Goal: Task Accomplishment & Management: Use online tool/utility

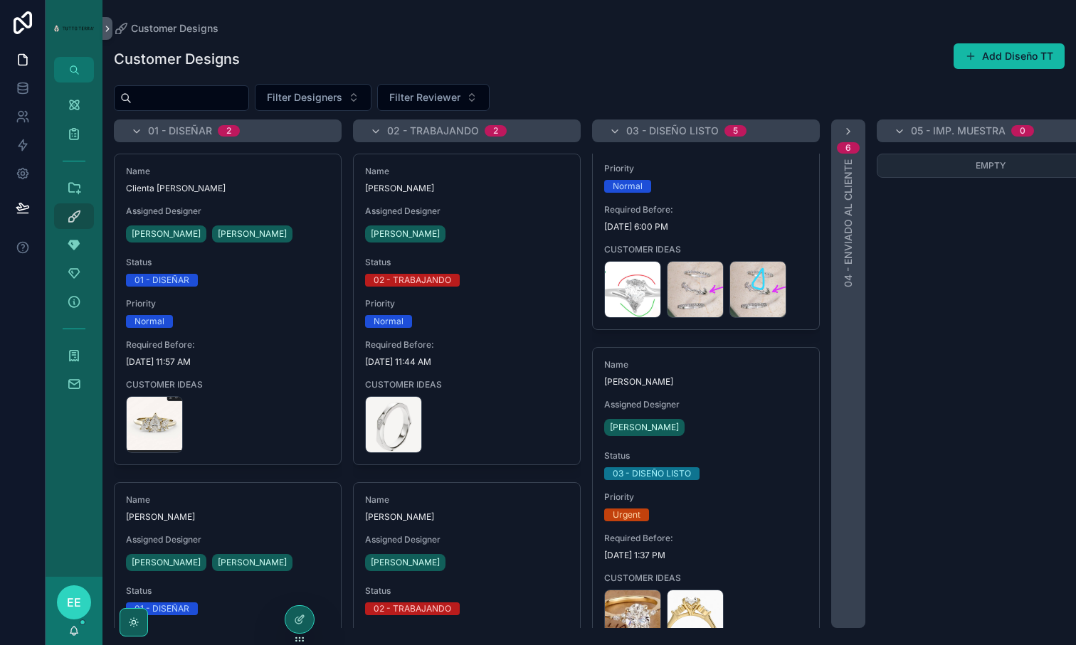
scroll to position [1072, 0]
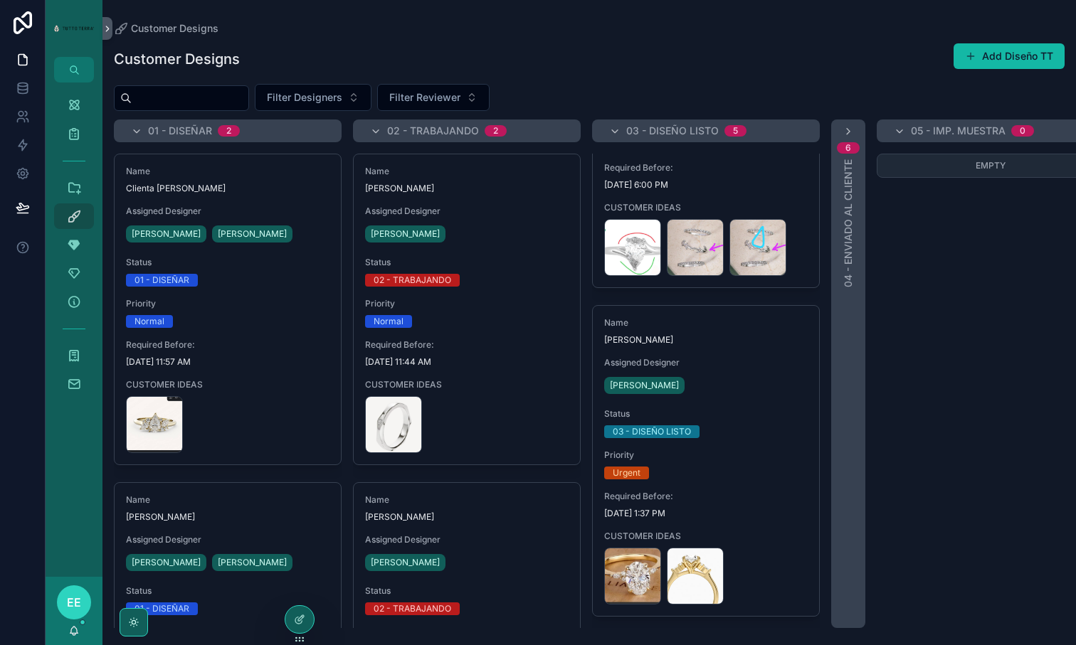
click at [212, 105] on input "scrollable content" at bounding box center [190, 98] width 117 height 20
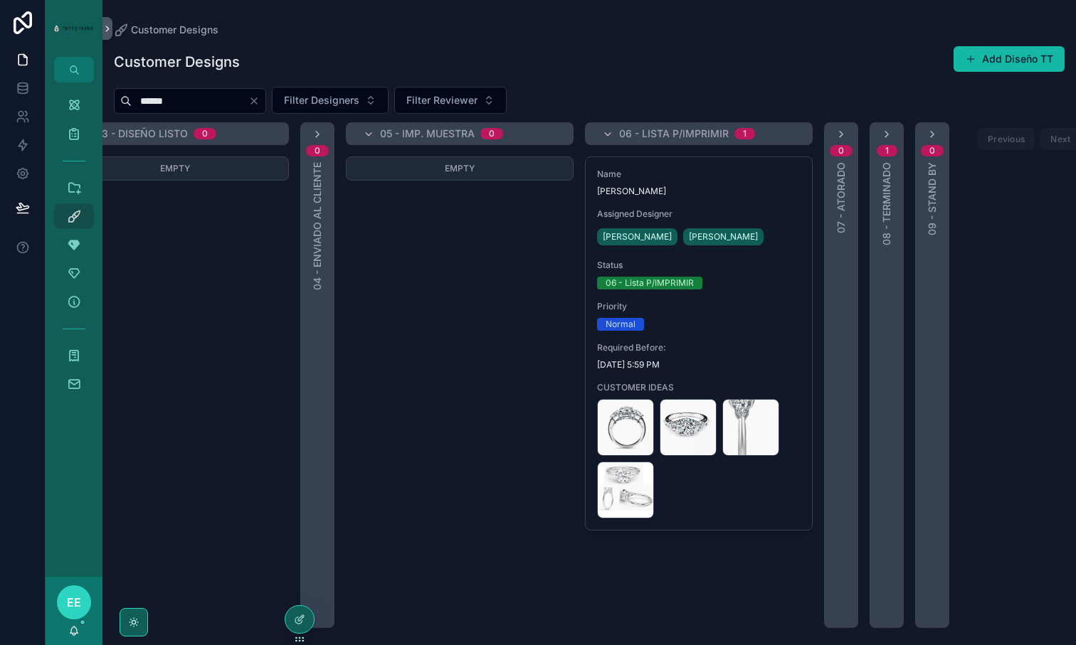
scroll to position [0, 563]
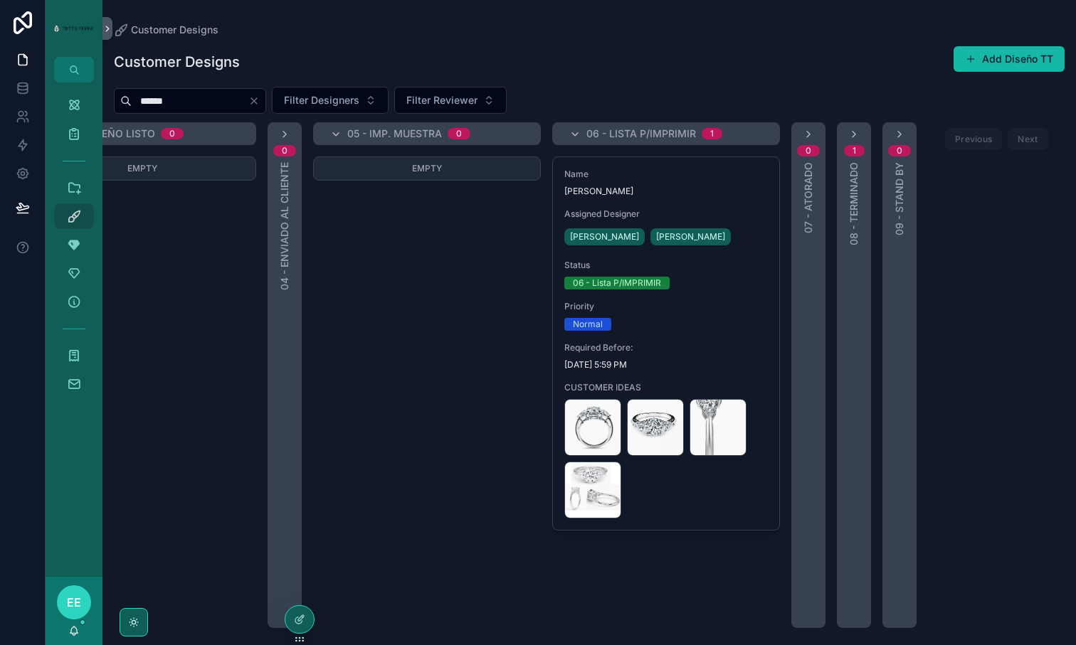
type input "******"
click at [860, 135] on div "1 08 - TERMINADO" at bounding box center [854, 375] width 34 height 506
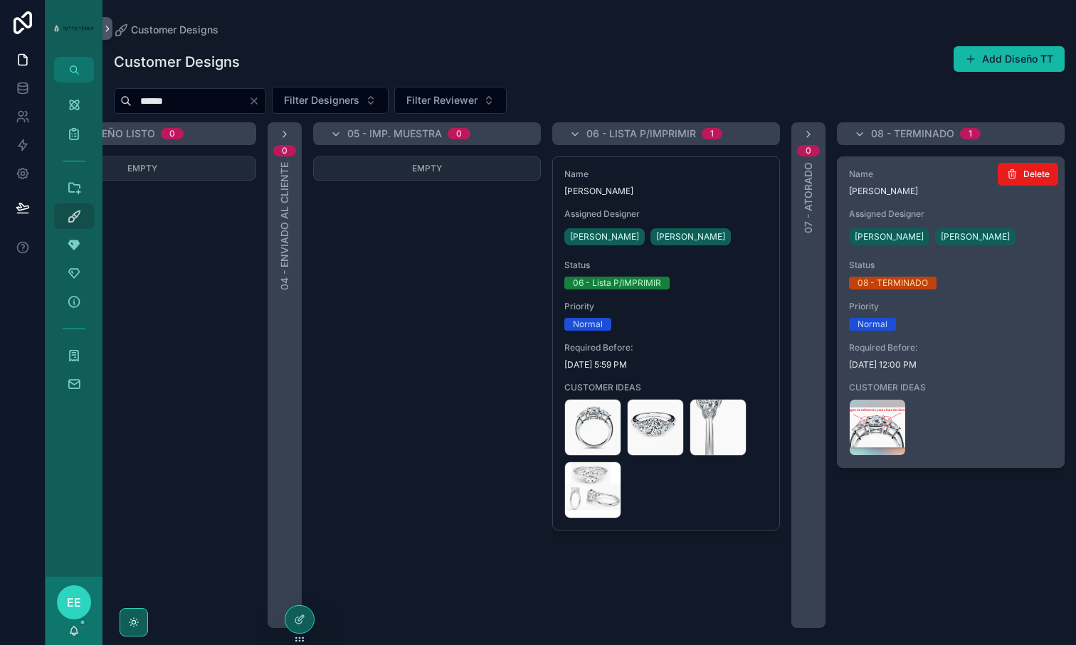
click at [1002, 348] on span "Required Before:" at bounding box center [950, 347] width 203 height 11
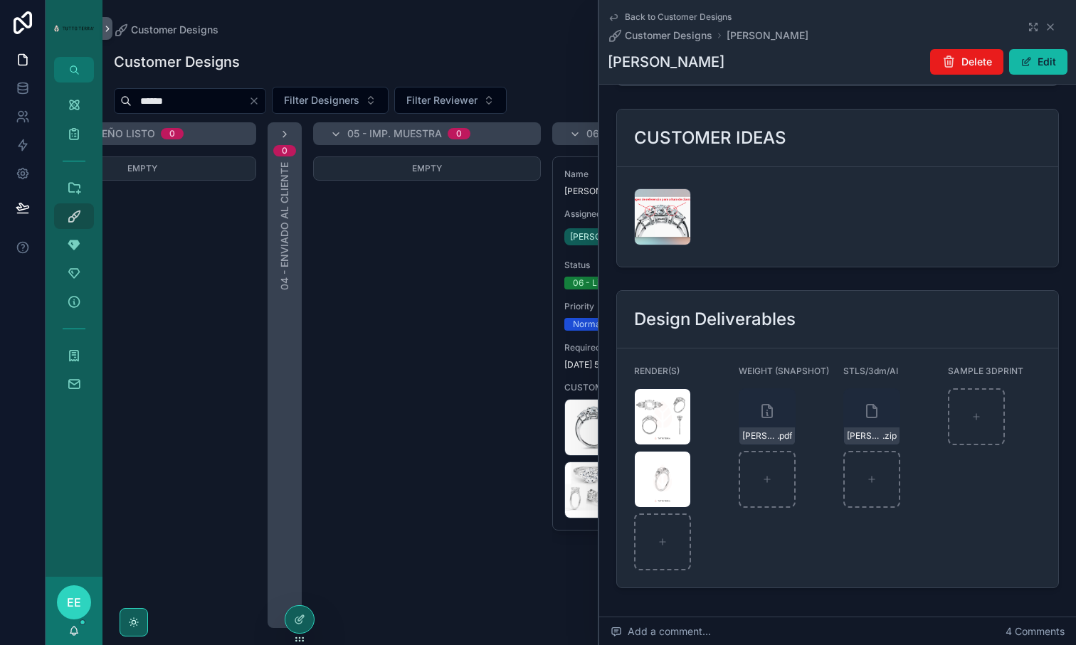
scroll to position [1839, 0]
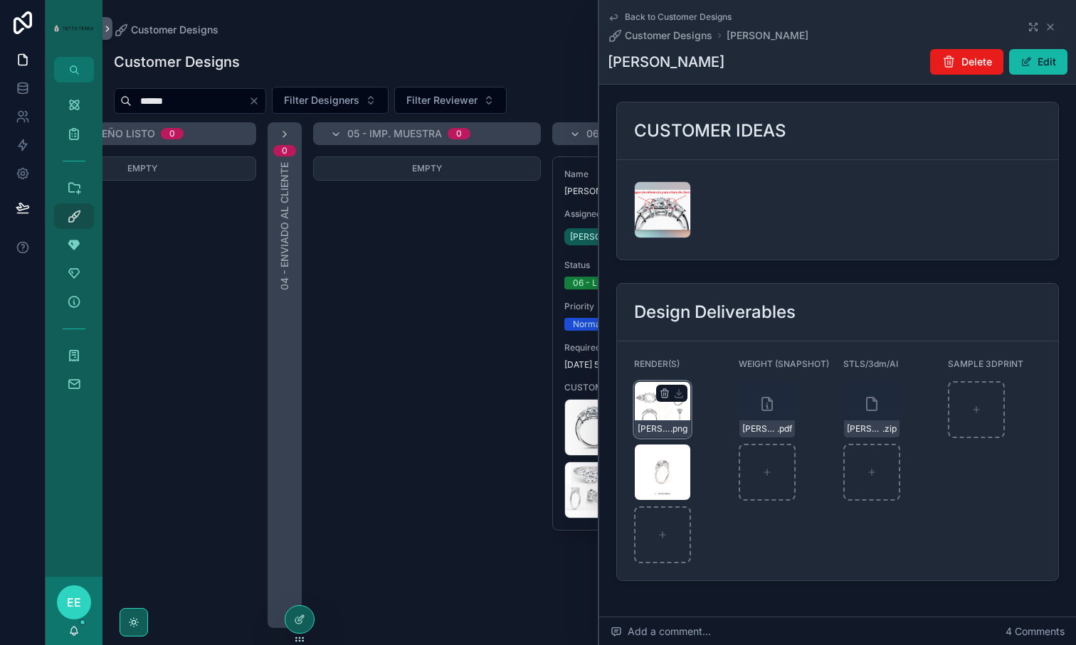
click at [664, 381] on div "[PERSON_NAME]-(2) .png" at bounding box center [662, 409] width 57 height 57
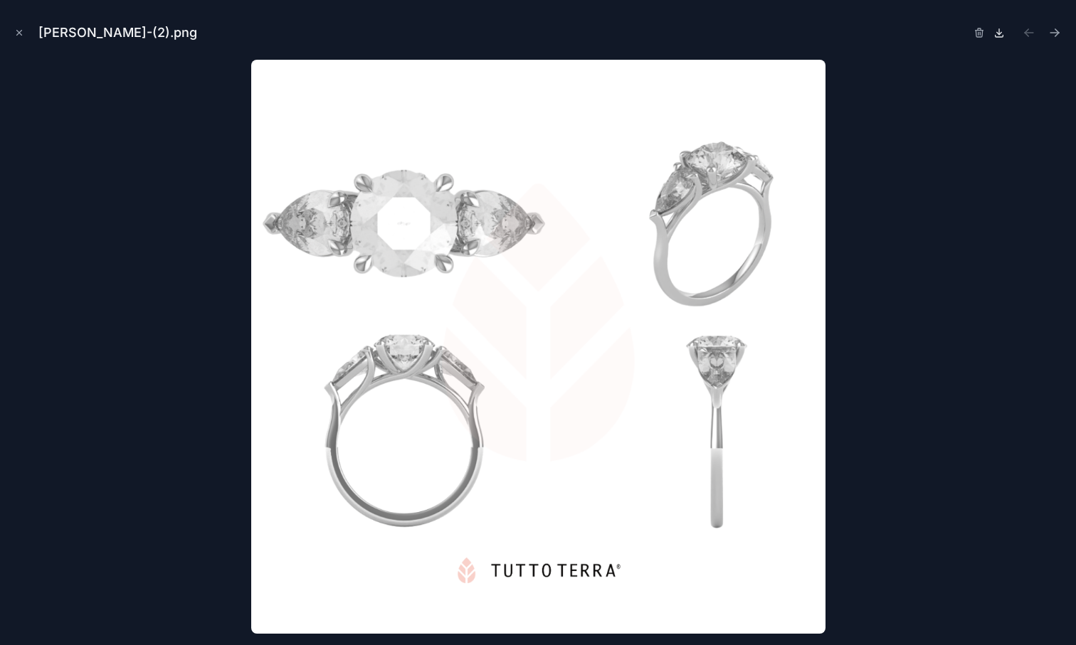
click at [996, 33] on icon at bounding box center [998, 32] width 11 height 11
click at [18, 37] on icon "Close modal" at bounding box center [19, 33] width 10 height 10
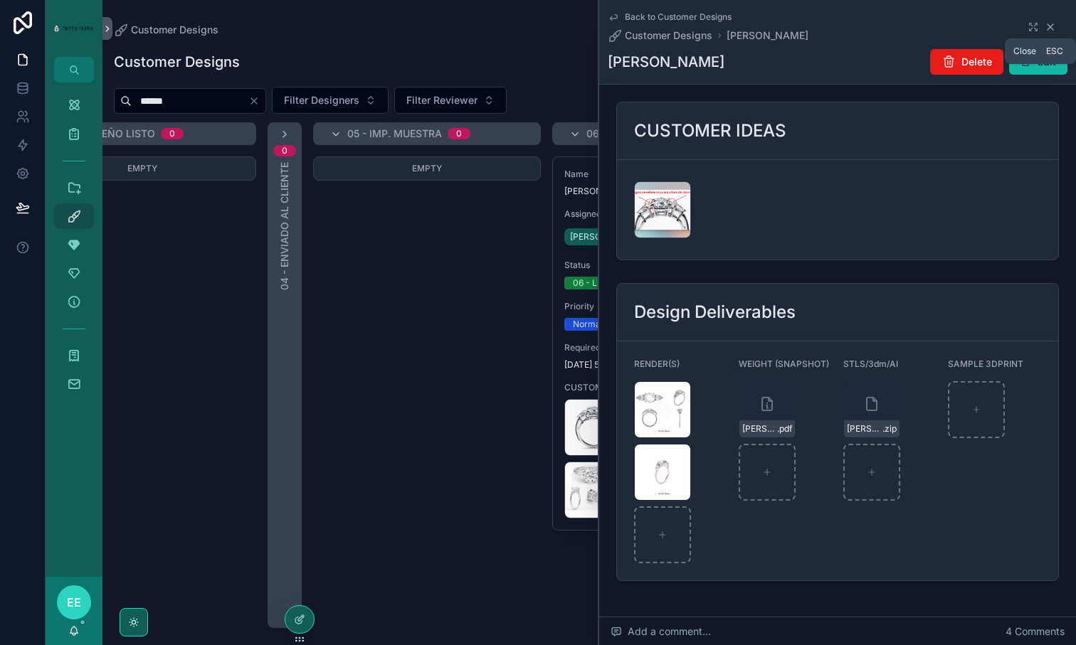
click at [1053, 28] on icon "scrollable content" at bounding box center [1049, 26] width 11 height 11
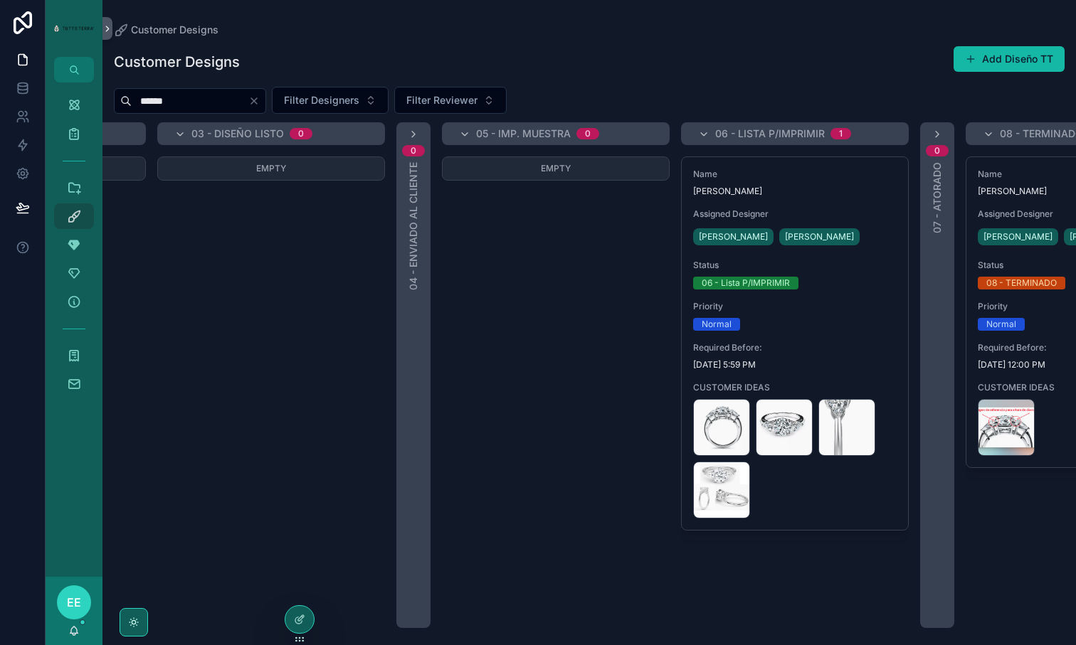
scroll to position [0, 420]
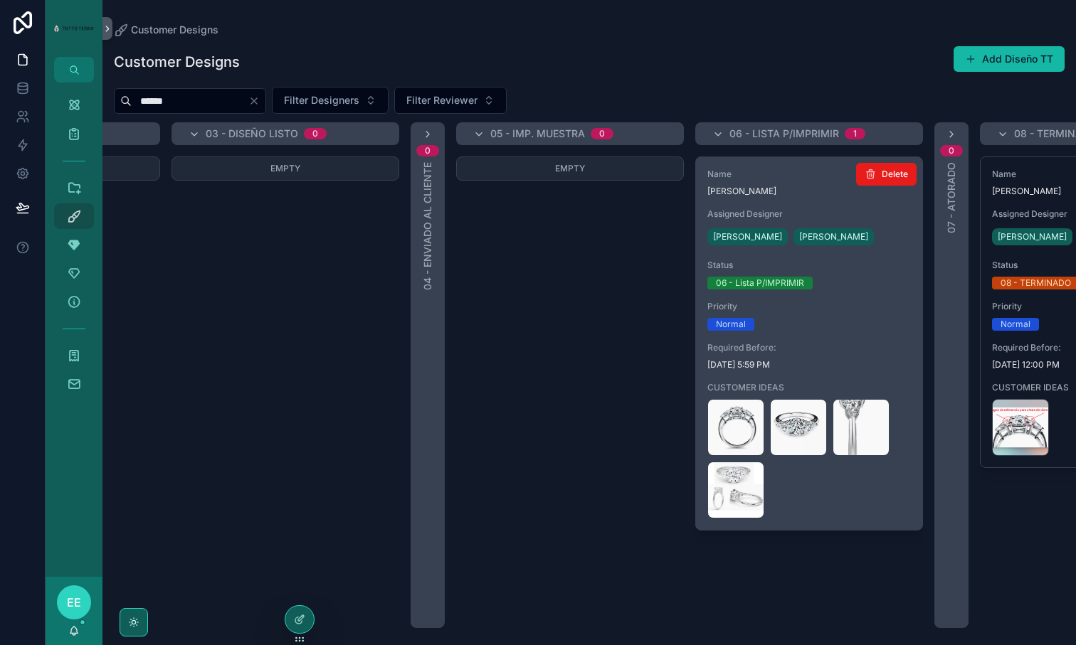
click at [881, 371] on div "Name [PERSON_NAME] Assigned Designer [PERSON_NAME] [PERSON_NAME] Status 06 - Li…" at bounding box center [809, 343] width 226 height 373
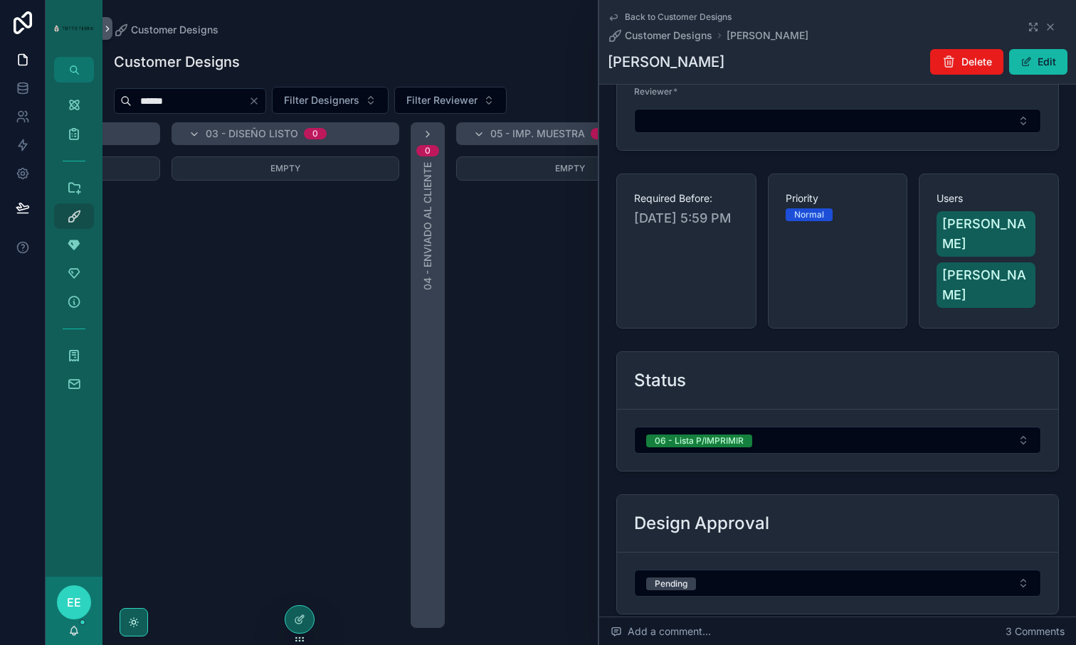
scroll to position [432, 0]
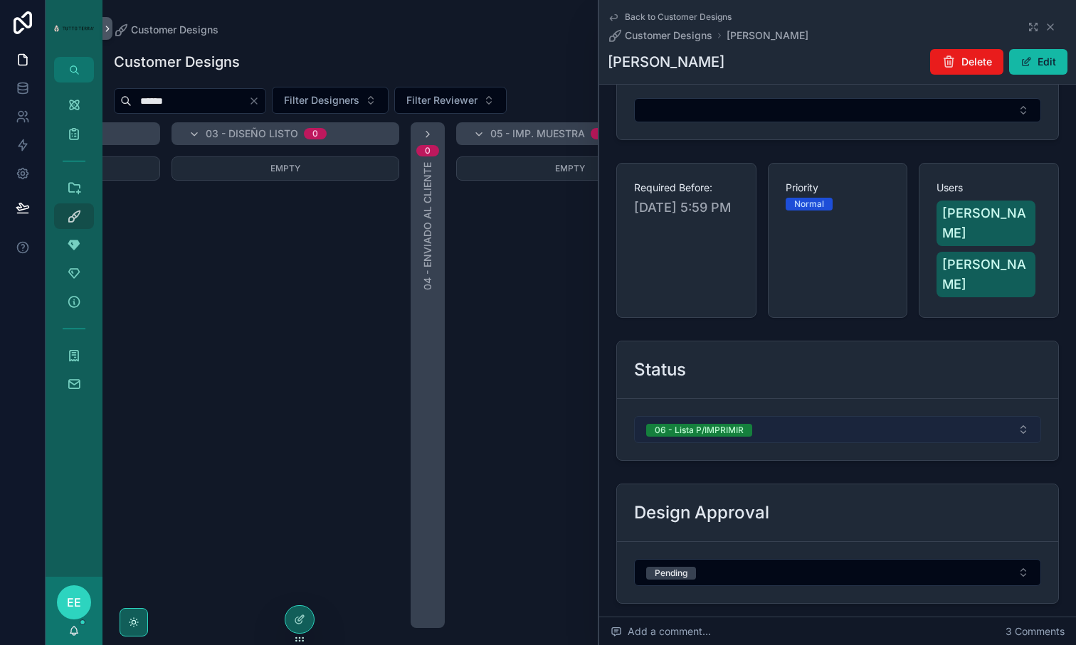
click at [812, 416] on button "06 - Lista P/IMPRIMIR" at bounding box center [837, 429] width 407 height 27
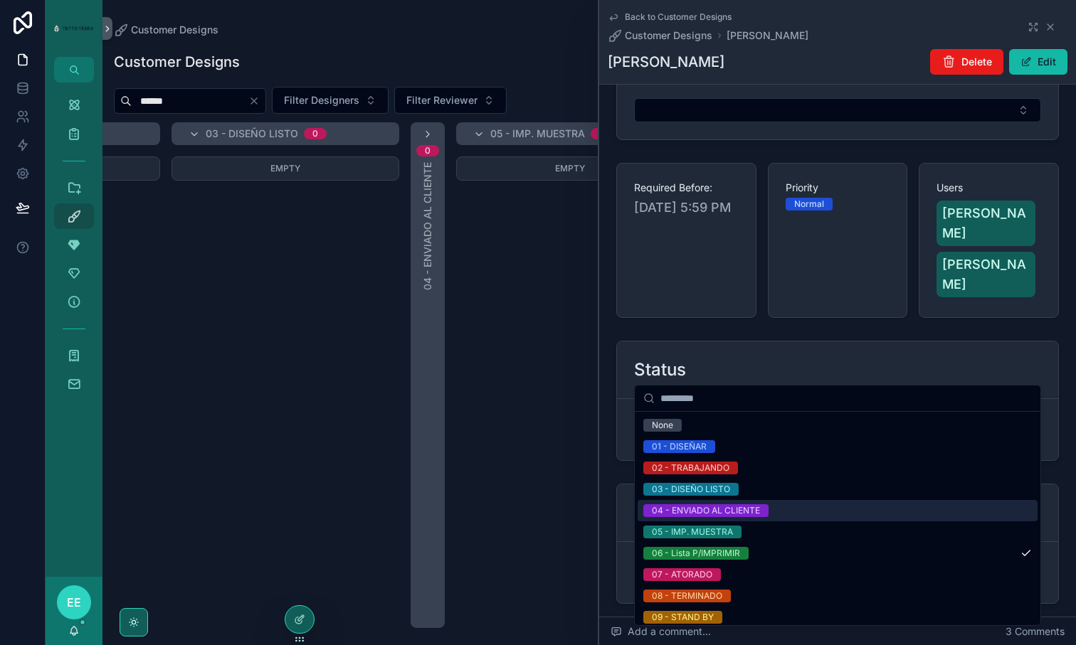
scroll to position [6, 0]
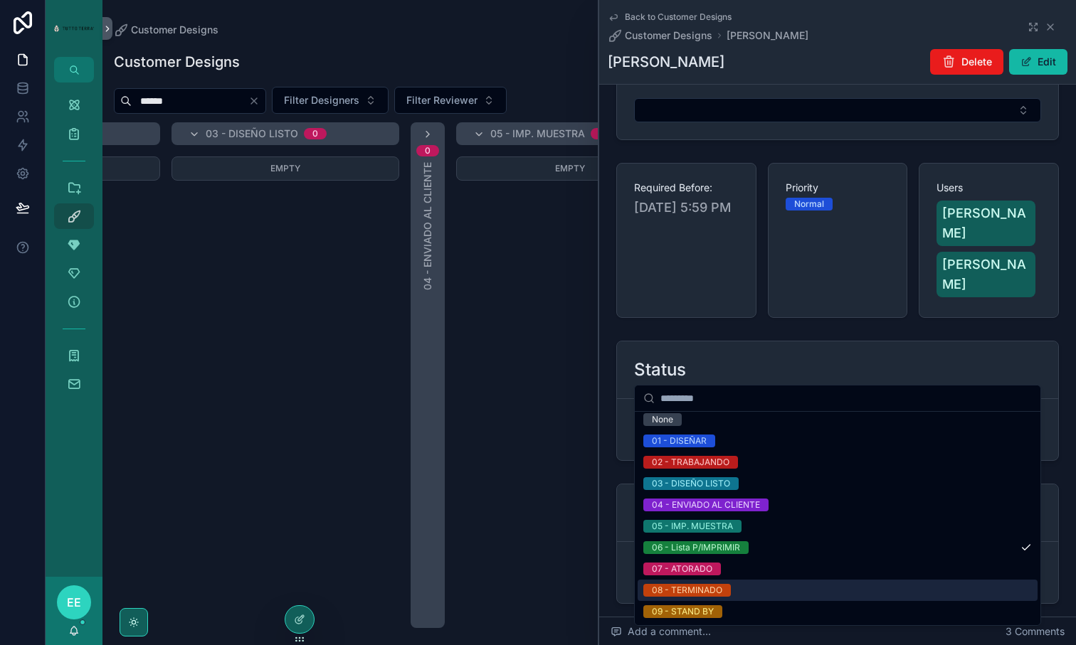
click at [702, 594] on div "08 - TERMINADO" at bounding box center [687, 590] width 70 height 13
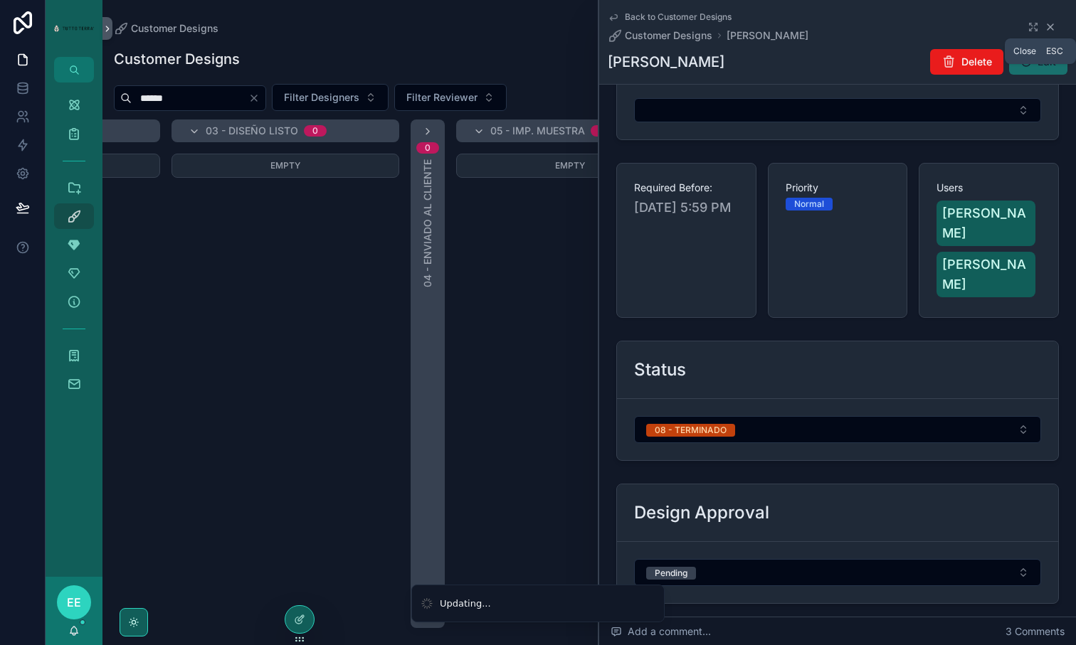
click at [1051, 28] on icon "scrollable content" at bounding box center [1049, 26] width 11 height 11
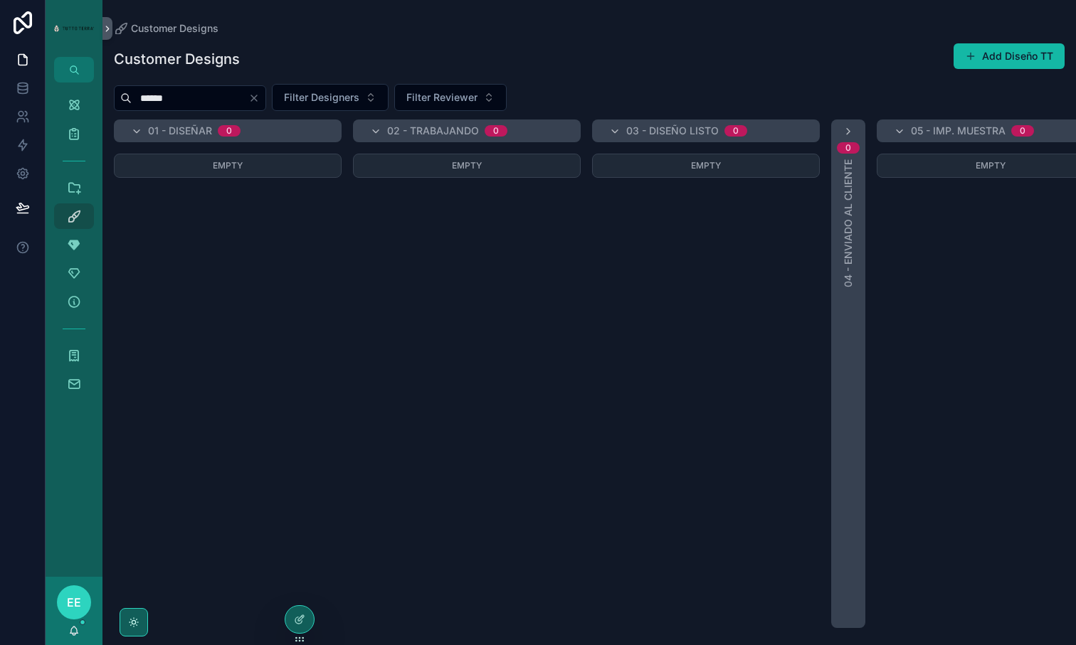
click at [260, 100] on icon "Clear" at bounding box center [253, 97] width 11 height 11
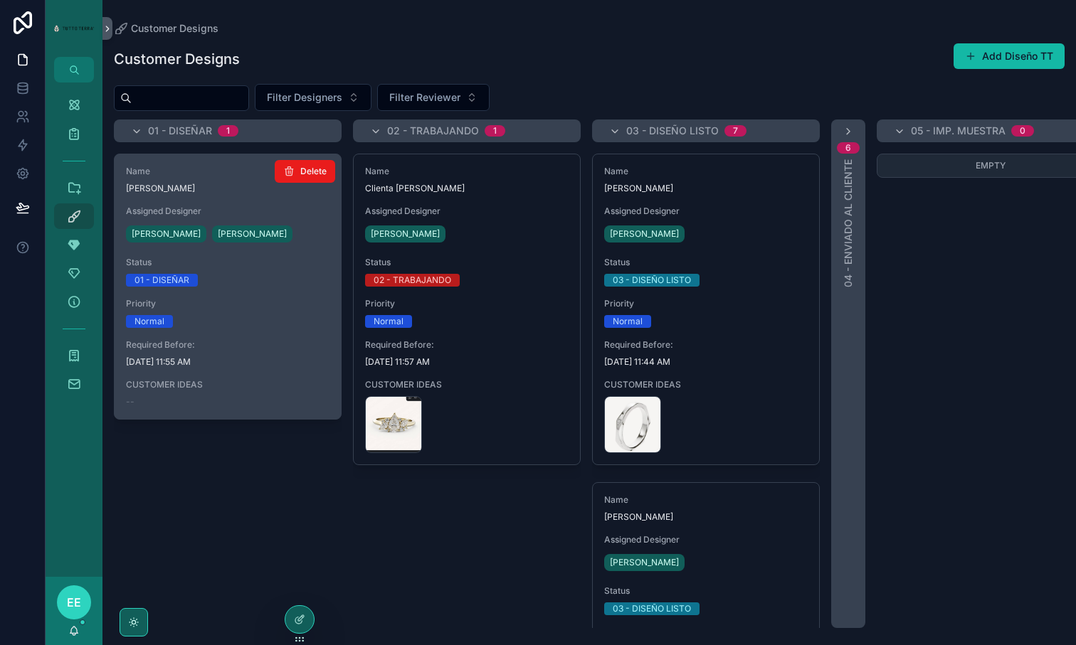
click at [284, 324] on div "Normal" at bounding box center [227, 321] width 203 height 13
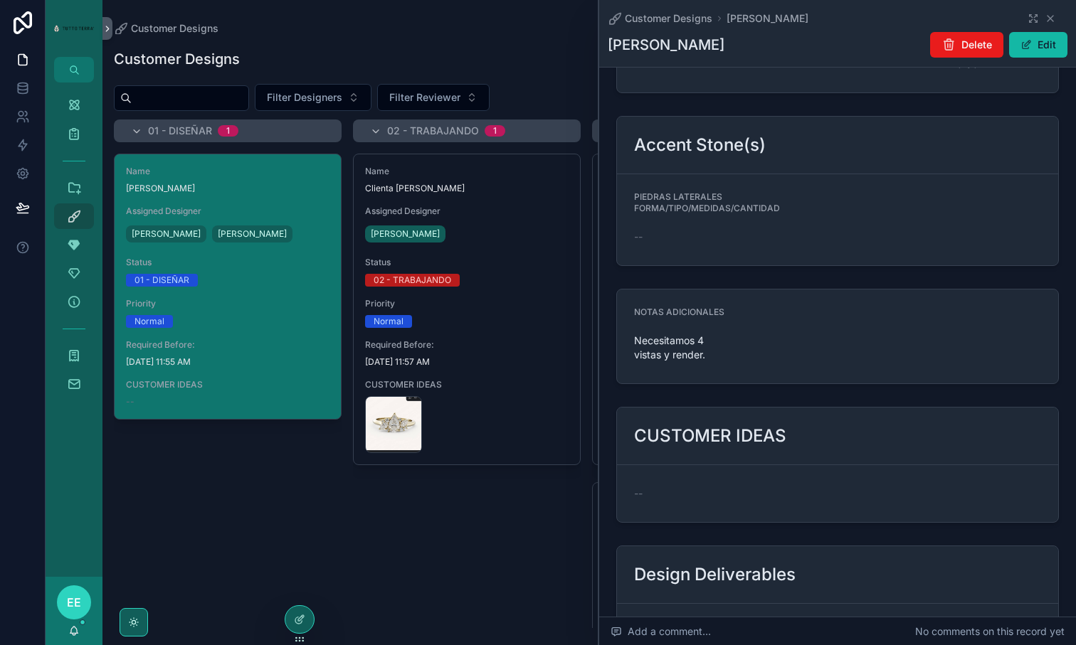
scroll to position [1312, 0]
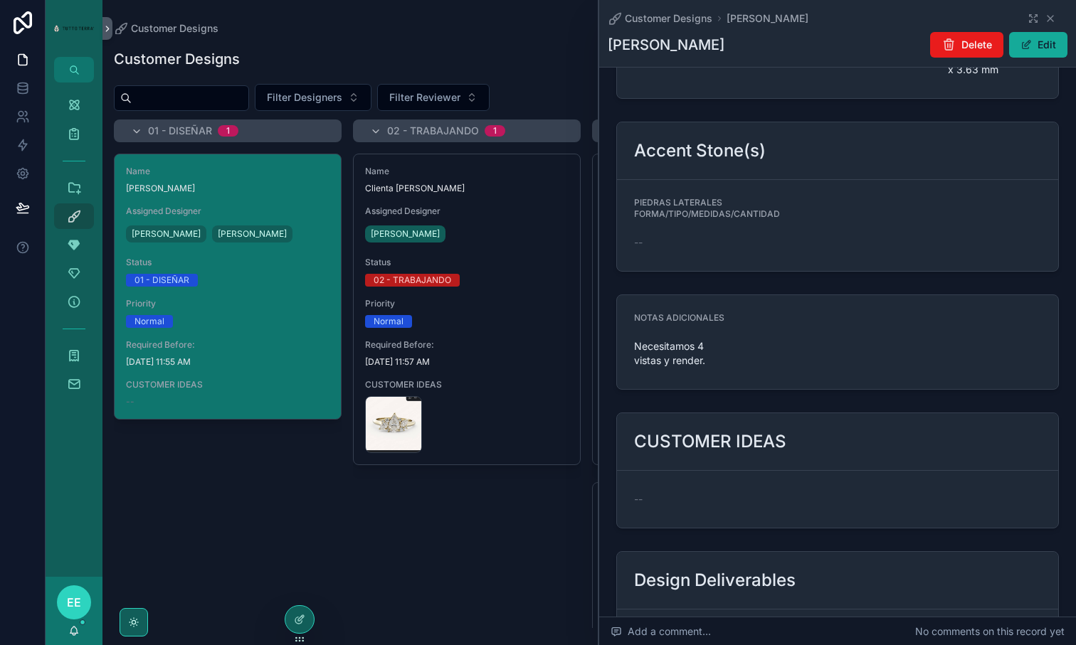
click at [1040, 42] on button "Edit" at bounding box center [1038, 45] width 58 height 26
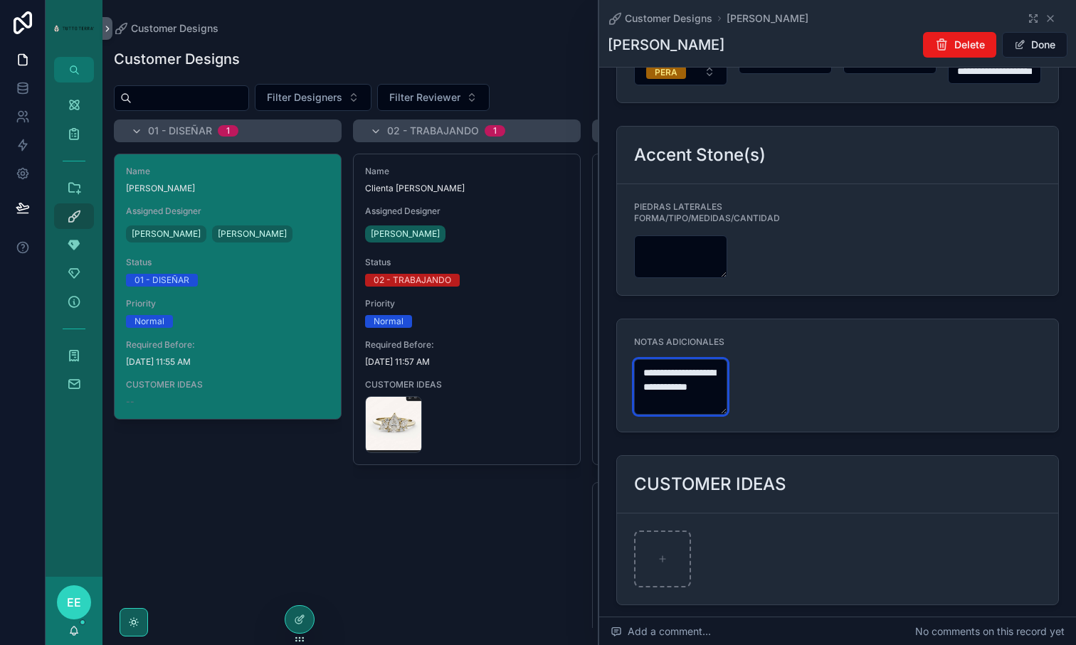
click at [689, 359] on textarea "**********" at bounding box center [680, 386] width 93 height 55
click at [642, 359] on textarea "**********" at bounding box center [680, 386] width 93 height 55
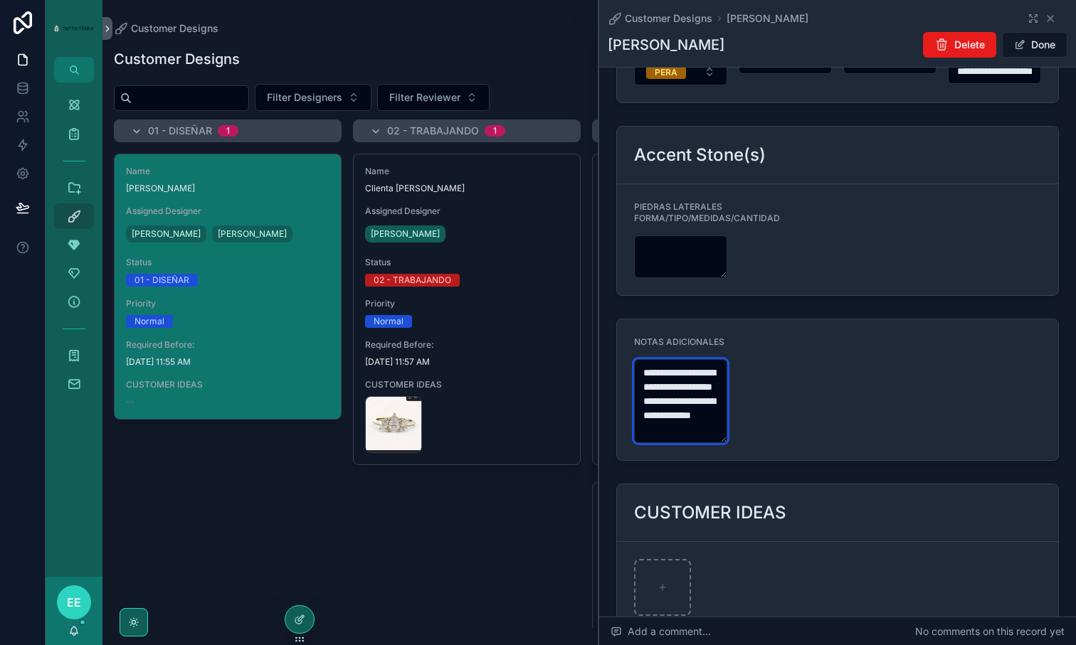
type textarea "**********"
click at [1033, 47] on button "Done" at bounding box center [1034, 45] width 65 height 26
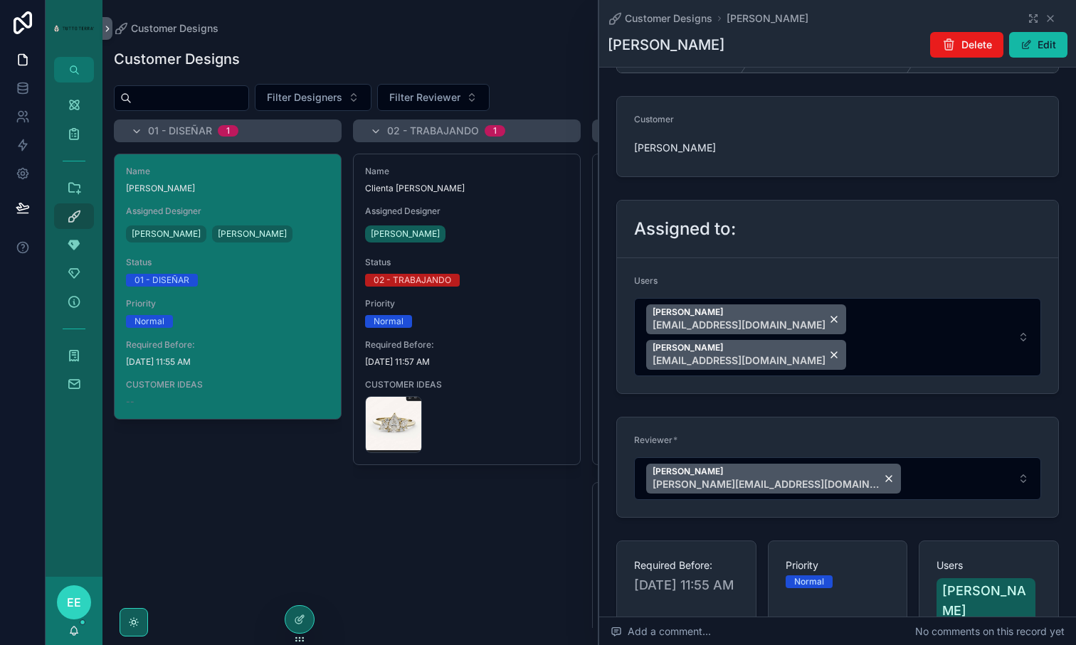
scroll to position [0, 0]
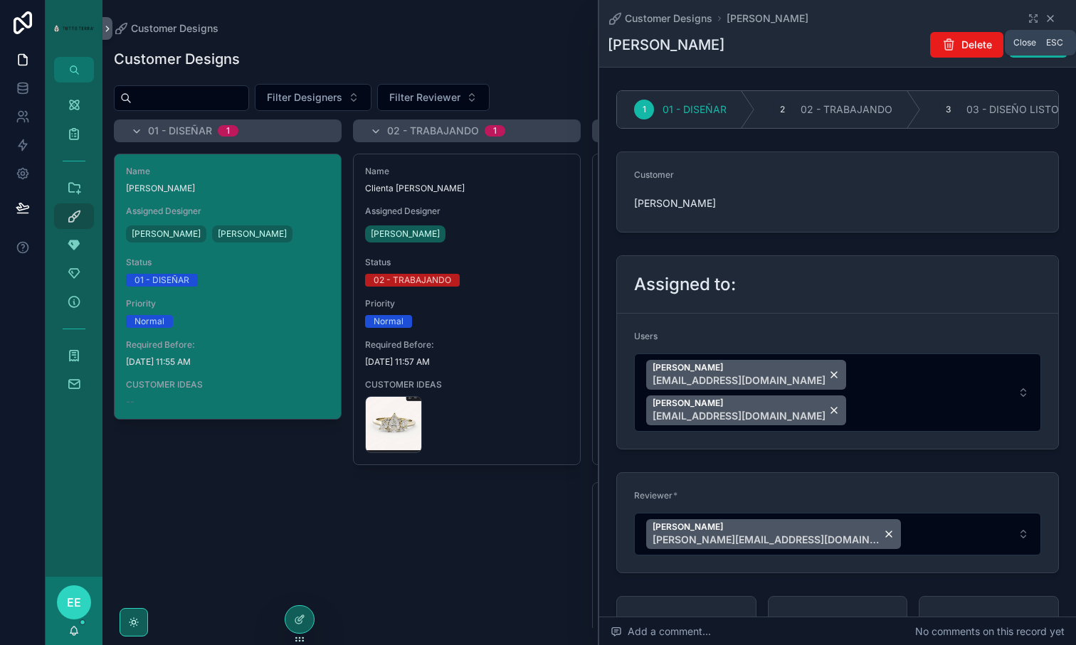
click at [1054, 16] on icon "scrollable content" at bounding box center [1049, 18] width 11 height 11
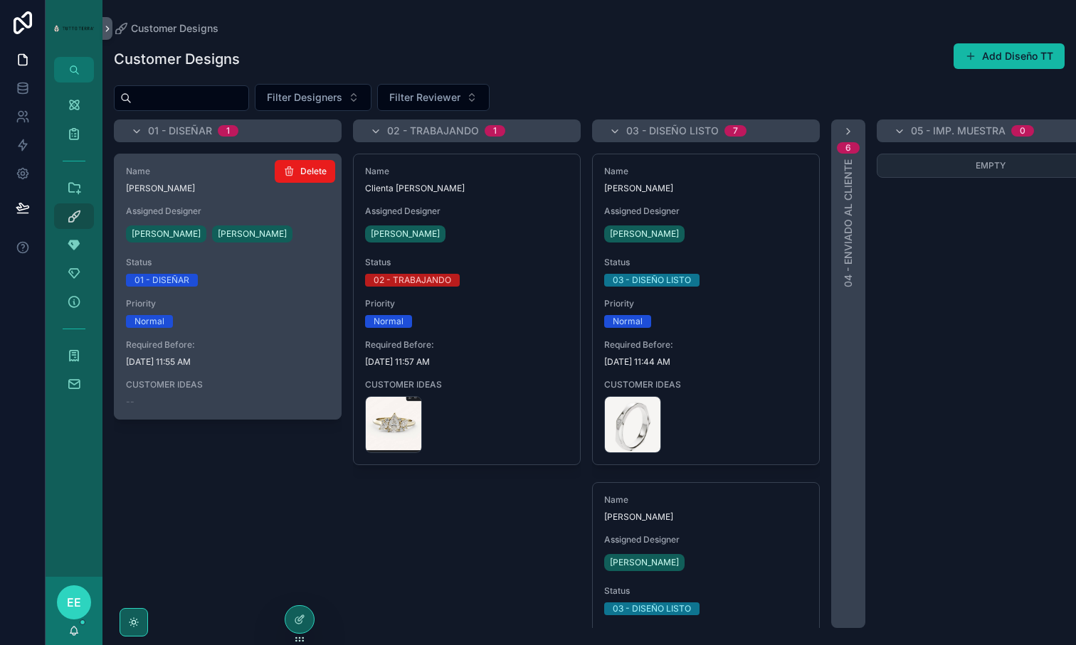
click at [240, 329] on div "Name [PERSON_NAME] Assigned Designer [PERSON_NAME] [PERSON_NAME] Status 01 - DI…" at bounding box center [228, 286] width 226 height 265
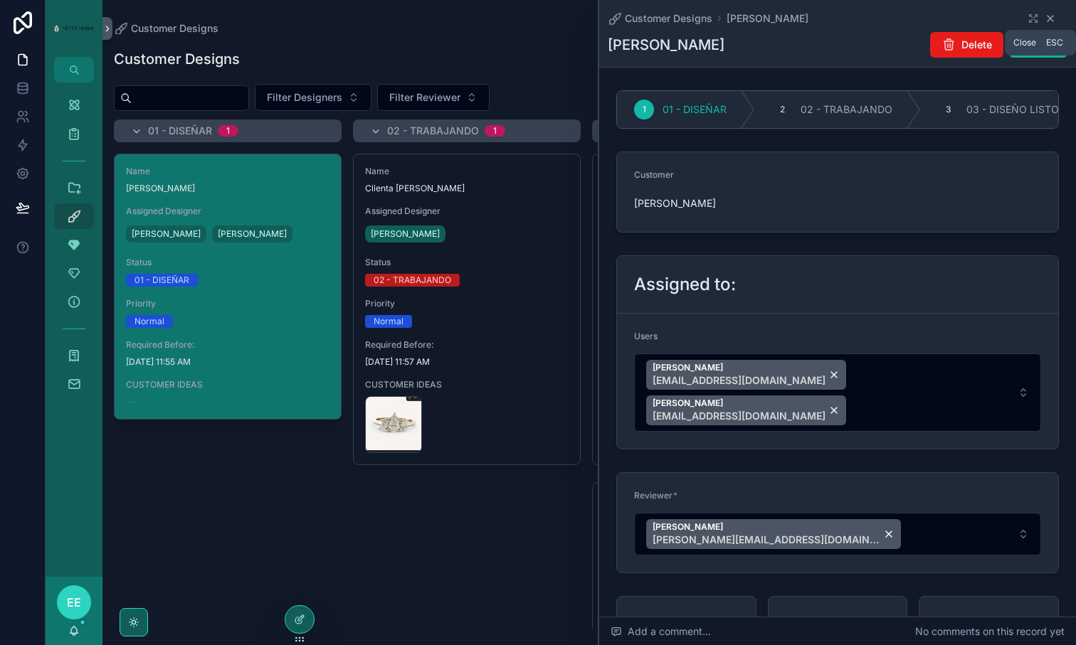
click at [1053, 17] on icon "scrollable content" at bounding box center [1049, 18] width 11 height 11
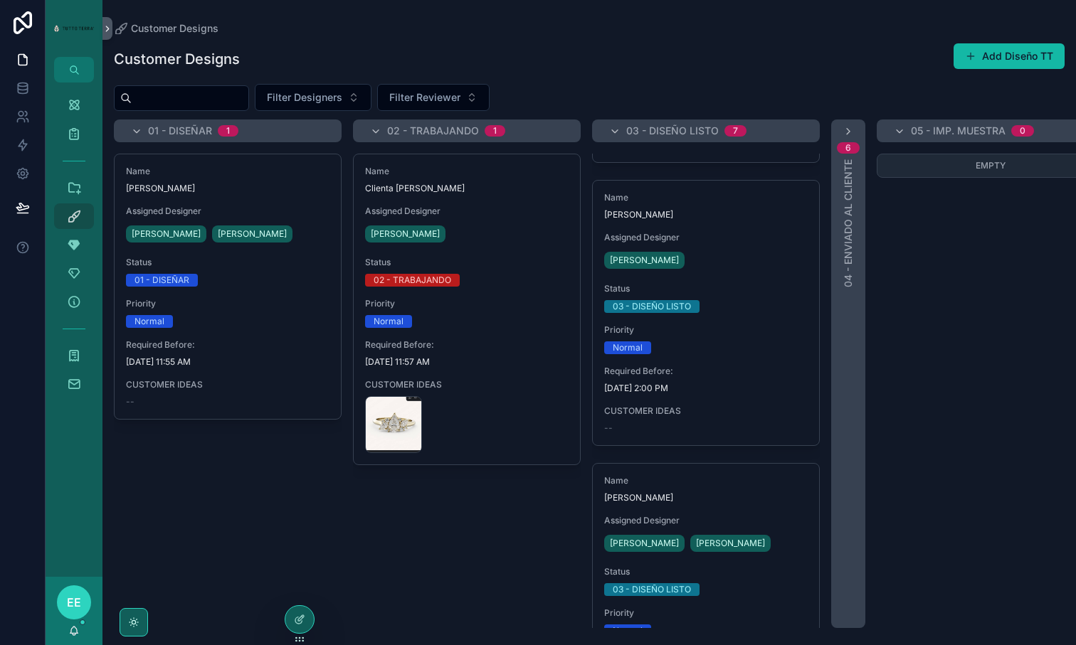
scroll to position [632, 0]
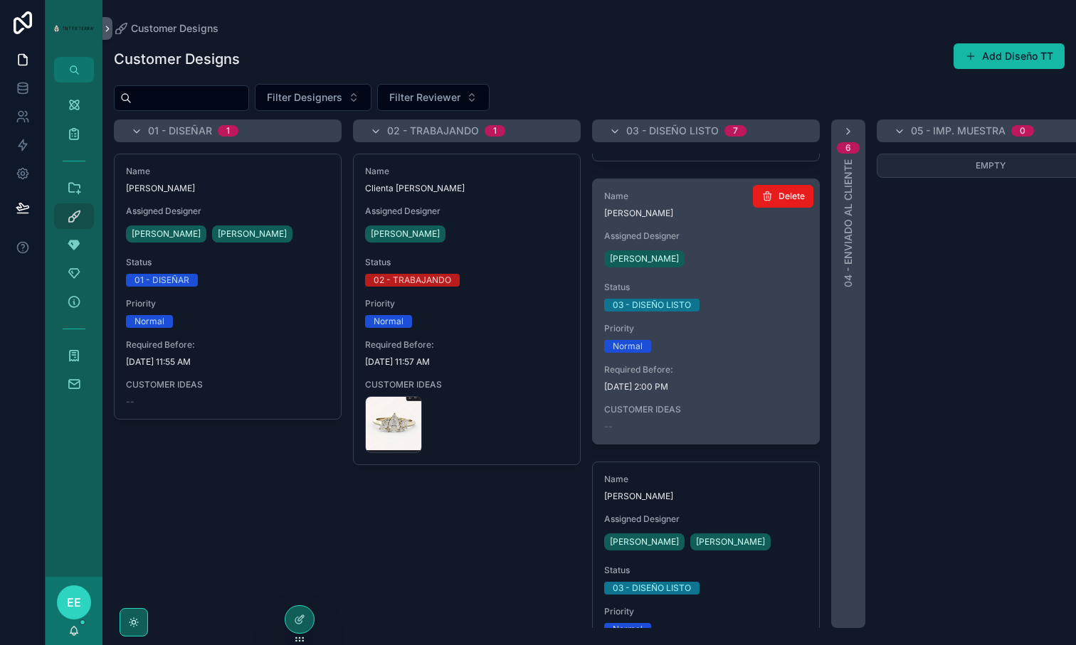
click at [769, 349] on div "Normal" at bounding box center [705, 346] width 203 height 13
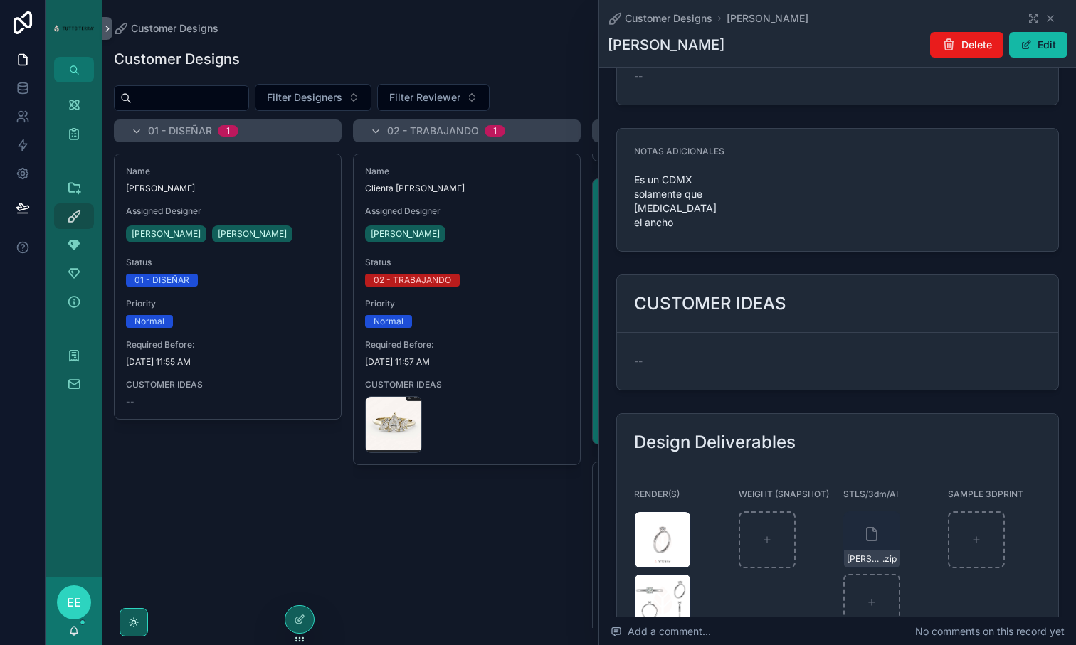
scroll to position [1538, 0]
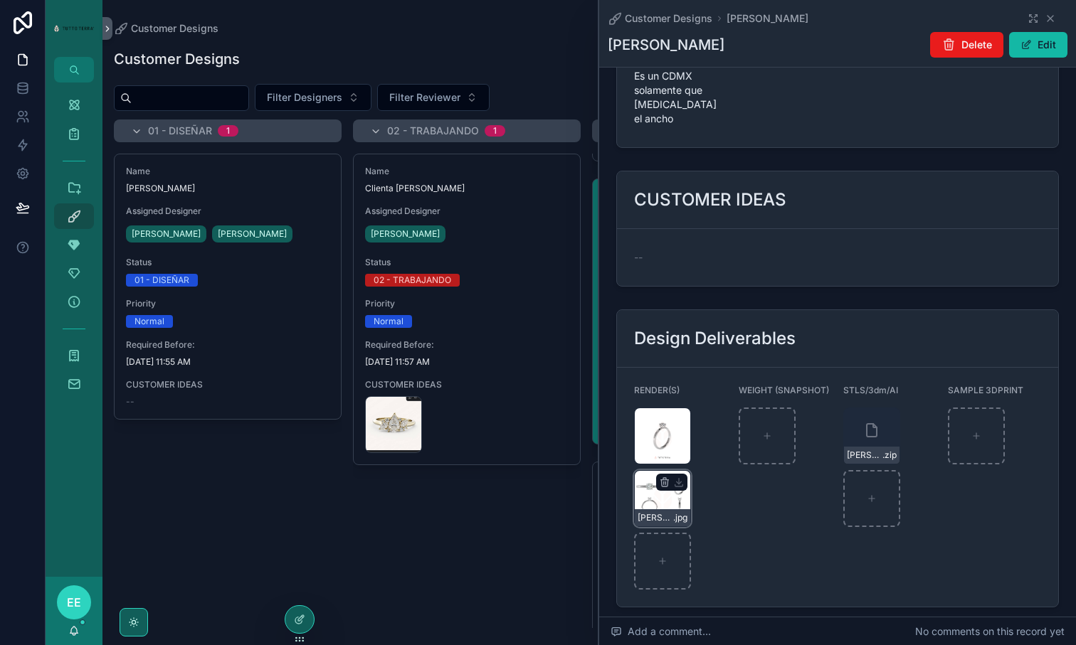
click at [666, 472] on div "[PERSON_NAME]-(1) .jpg" at bounding box center [662, 498] width 57 height 57
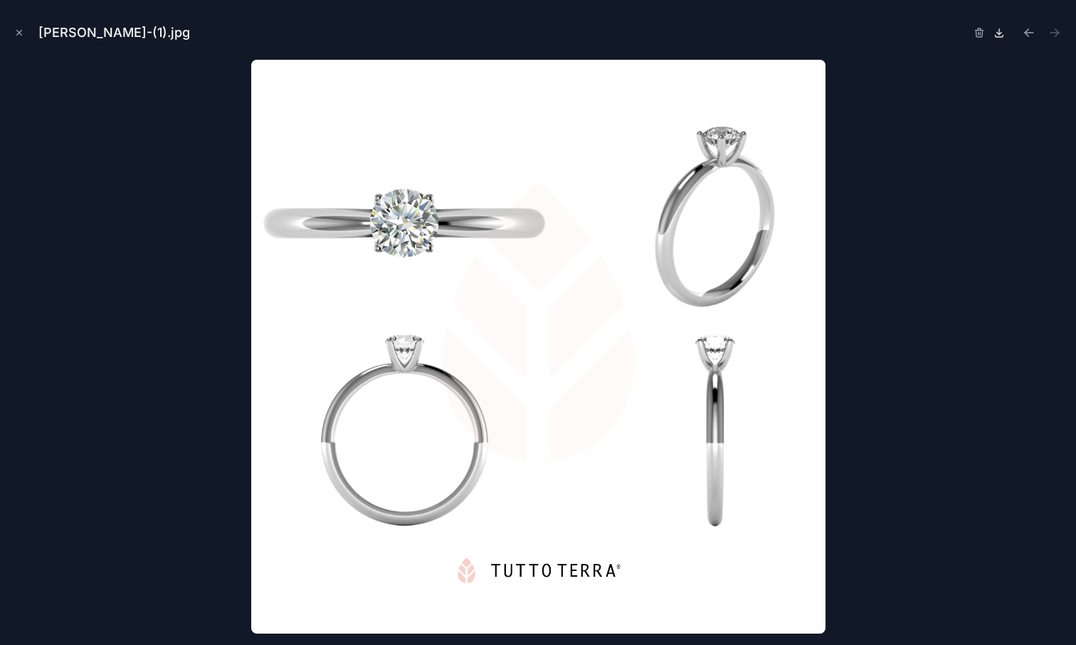
click at [999, 33] on icon at bounding box center [999, 33] width 5 height 2
click at [1014, 235] on div at bounding box center [537, 347] width 1053 height 574
click at [16, 27] on button "Close modal" at bounding box center [19, 33] width 16 height 16
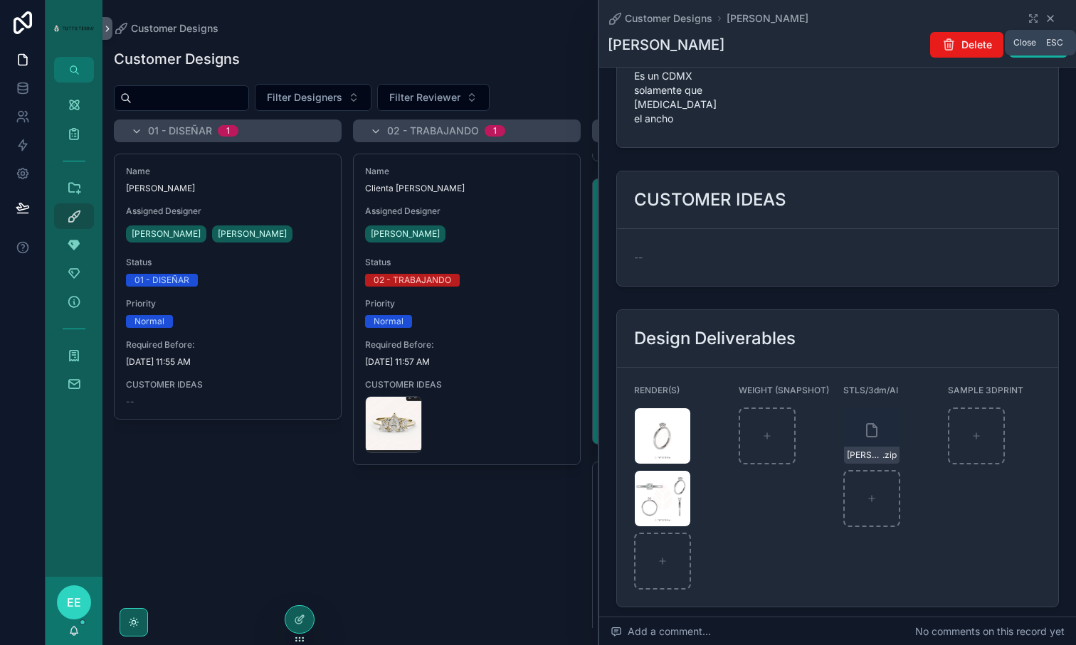
click at [1053, 16] on icon "scrollable content" at bounding box center [1049, 18] width 11 height 11
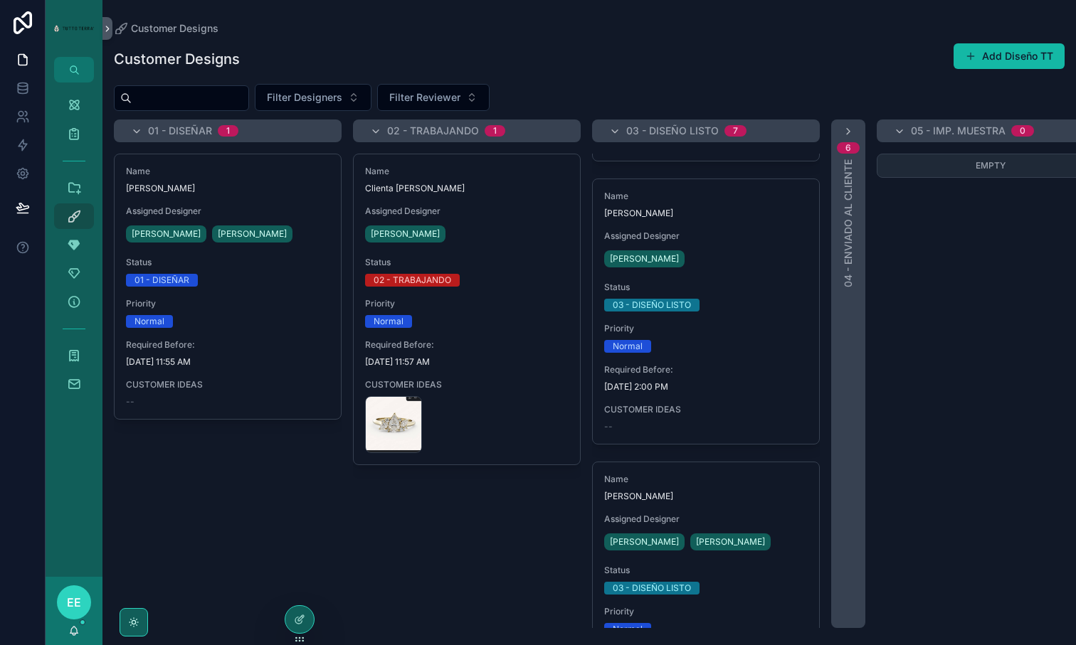
click at [198, 88] on input "scrollable content" at bounding box center [190, 98] width 117 height 20
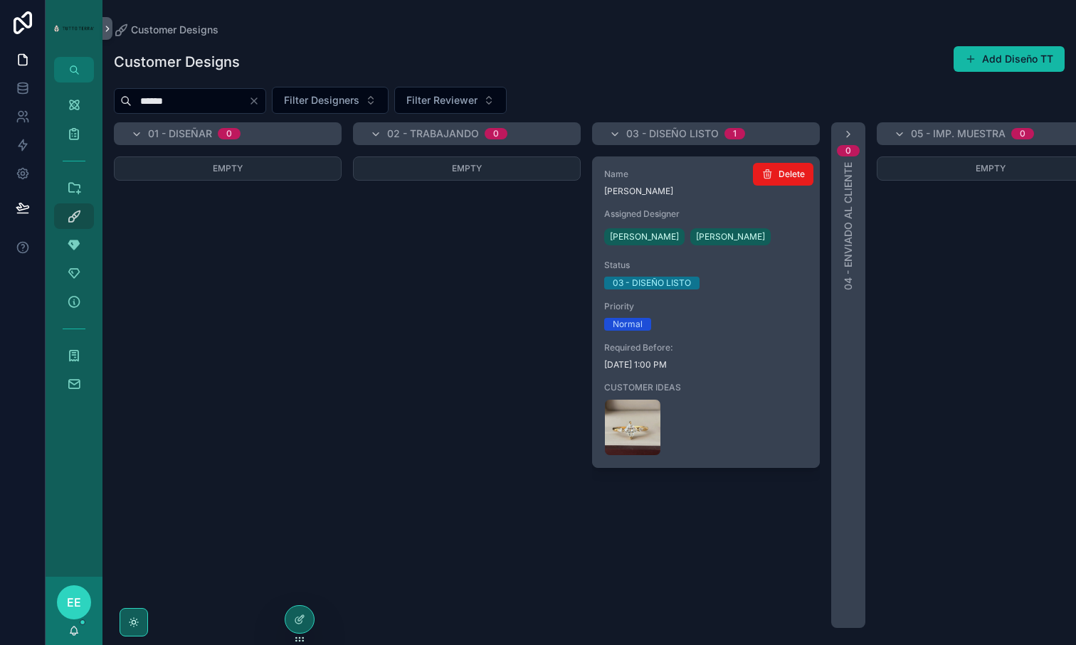
type input "******"
click at [745, 349] on span "Required Before:" at bounding box center [705, 347] width 203 height 11
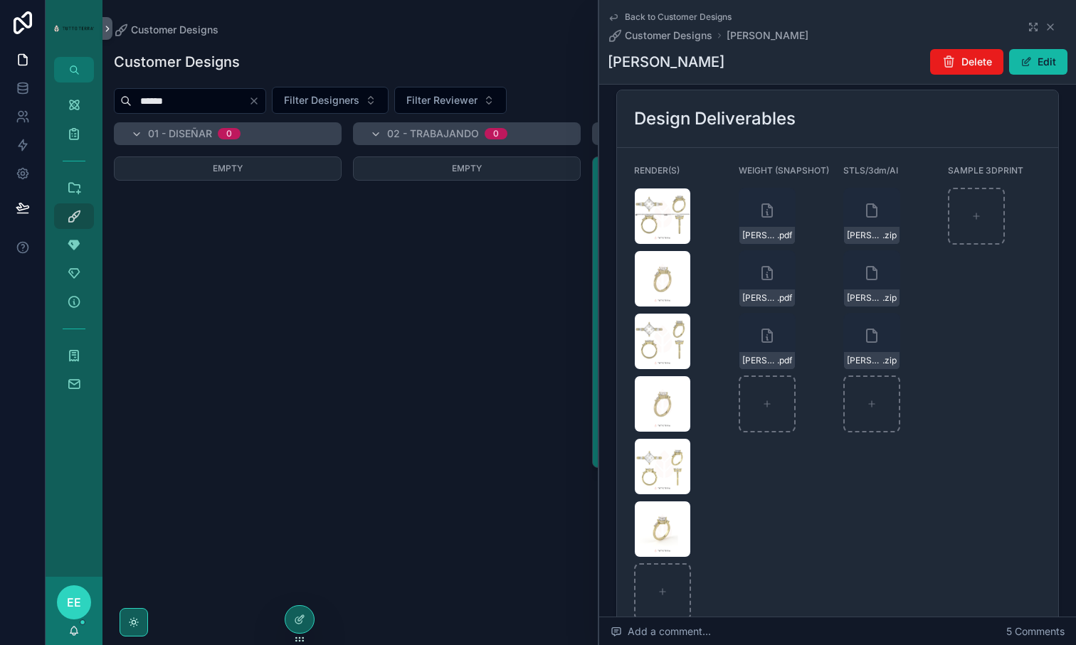
scroll to position [1961, 0]
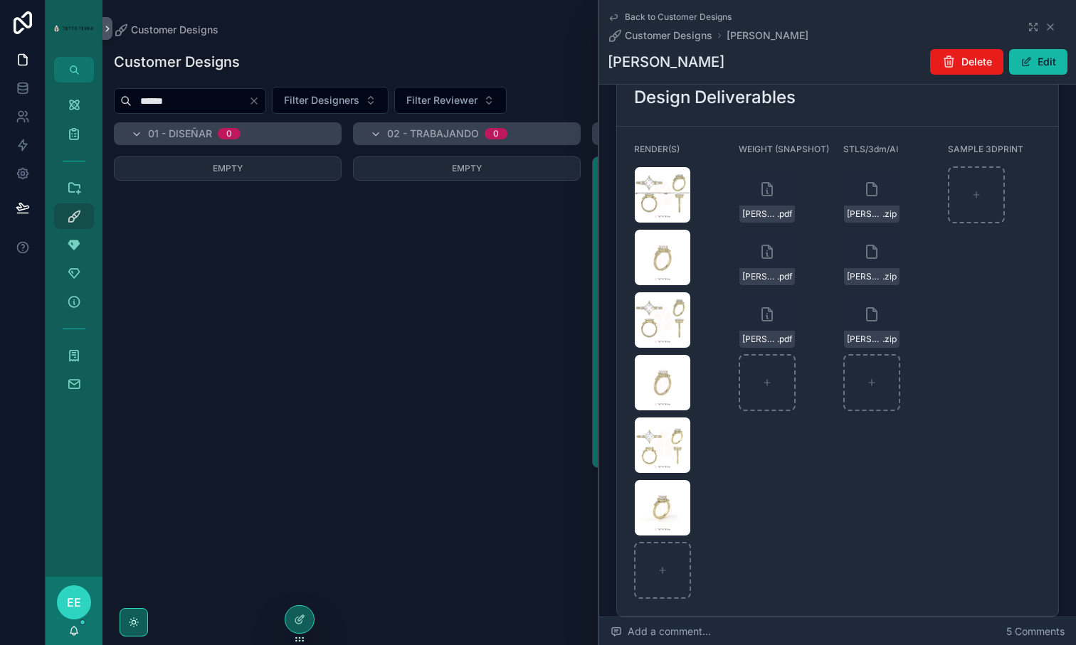
click at [698, 634] on span "Add a comment..." at bounding box center [660, 632] width 100 height 14
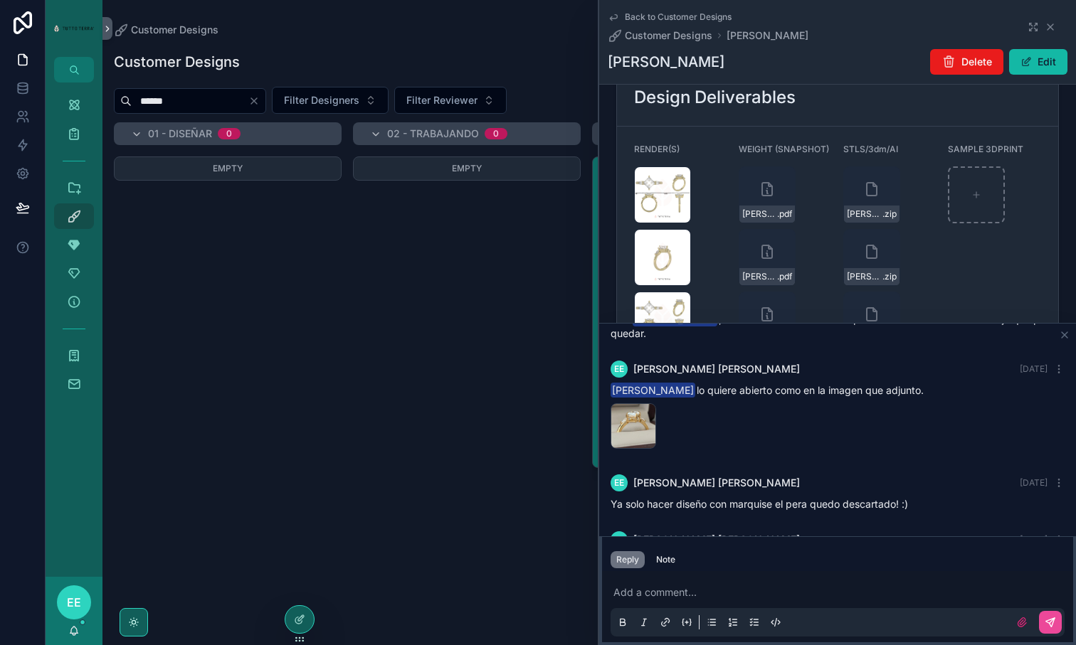
scroll to position [191, 0]
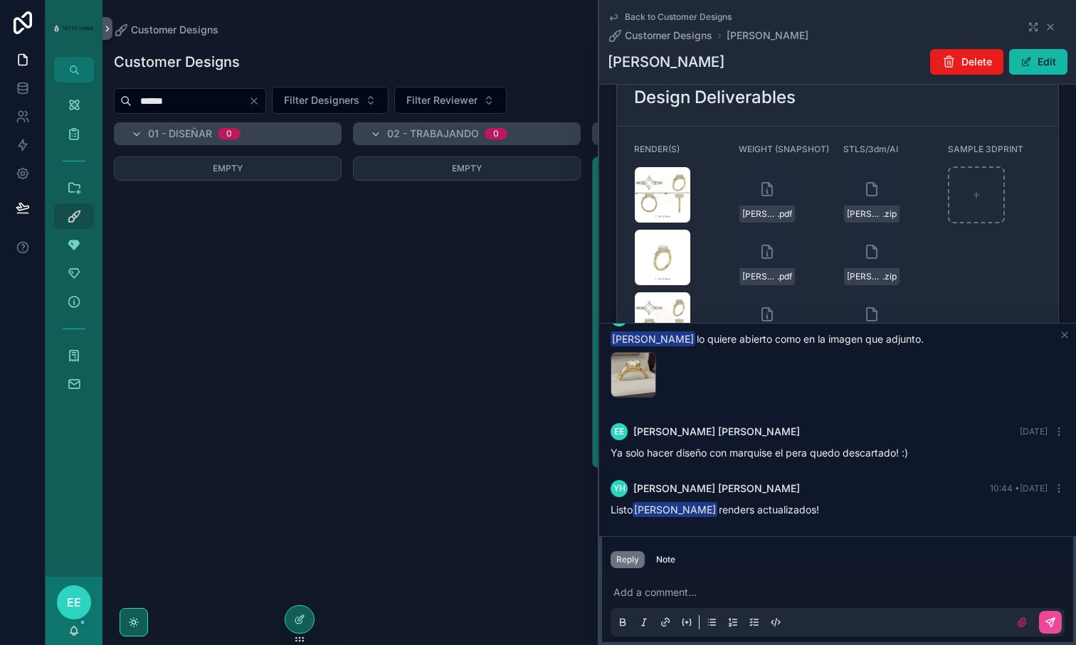
click at [684, 587] on p "scrollable content" at bounding box center [840, 592] width 454 height 14
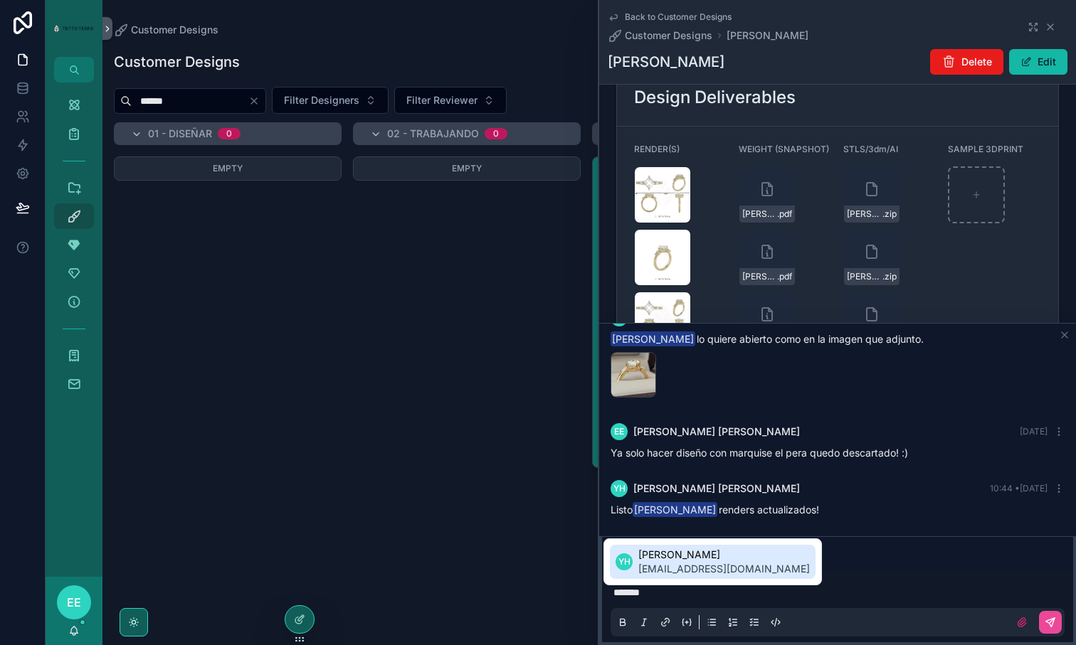
click at [671, 558] on span "[PERSON_NAME]" at bounding box center [723, 555] width 171 height 14
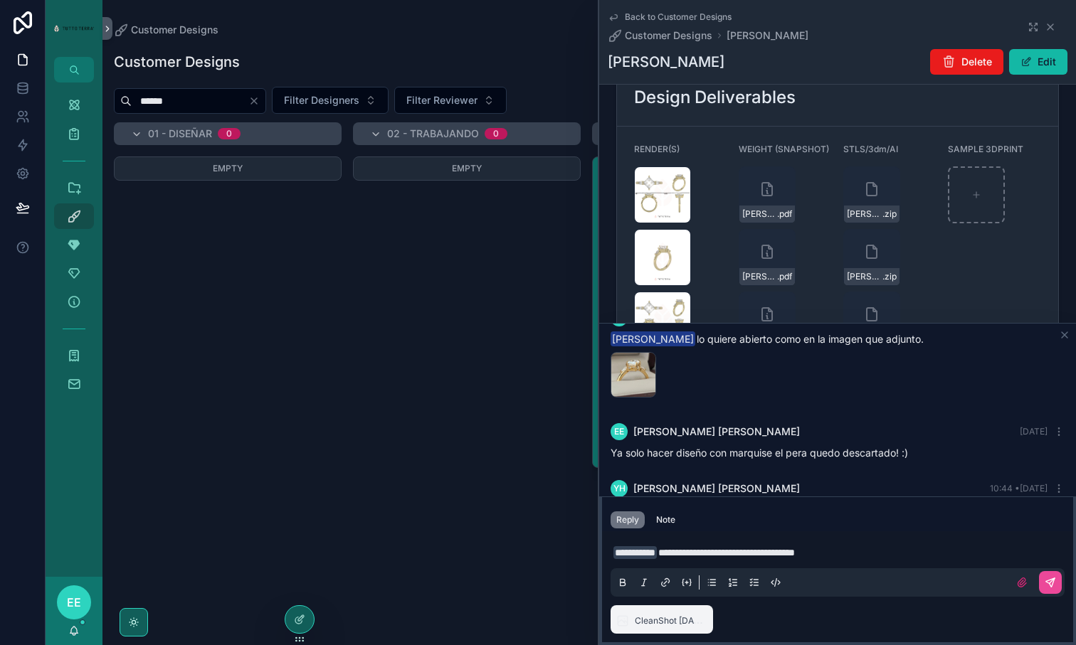
click at [795, 550] on span "**********" at bounding box center [726, 553] width 137 height 10
click at [1052, 584] on icon "scrollable content" at bounding box center [1050, 582] width 9 height 9
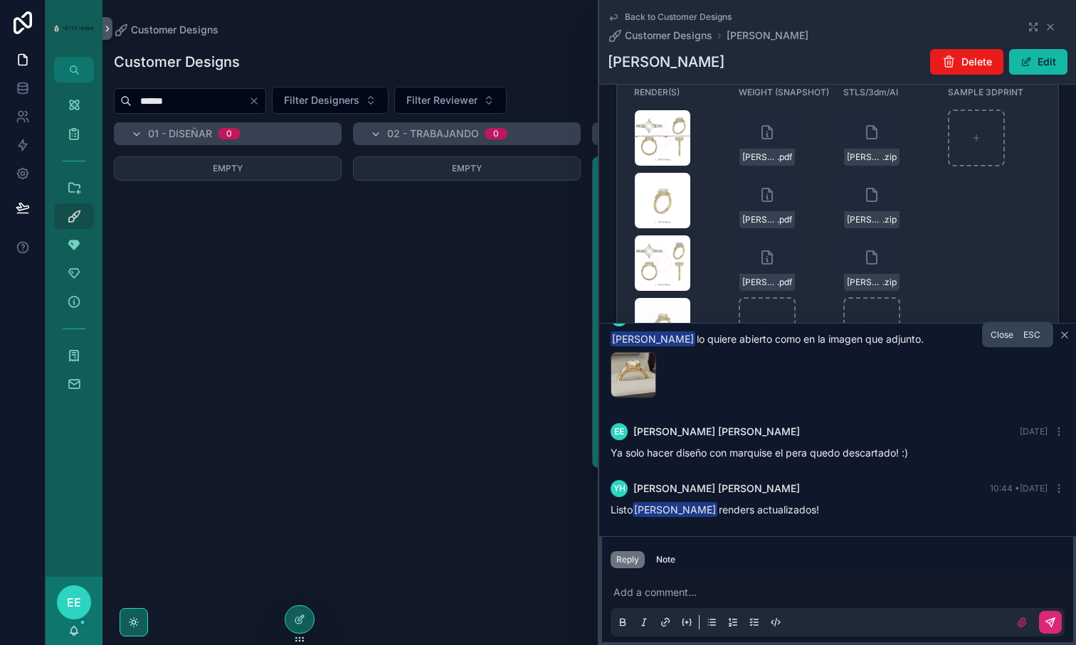
click at [1065, 331] on icon "scrollable content" at bounding box center [1063, 334] width 11 height 11
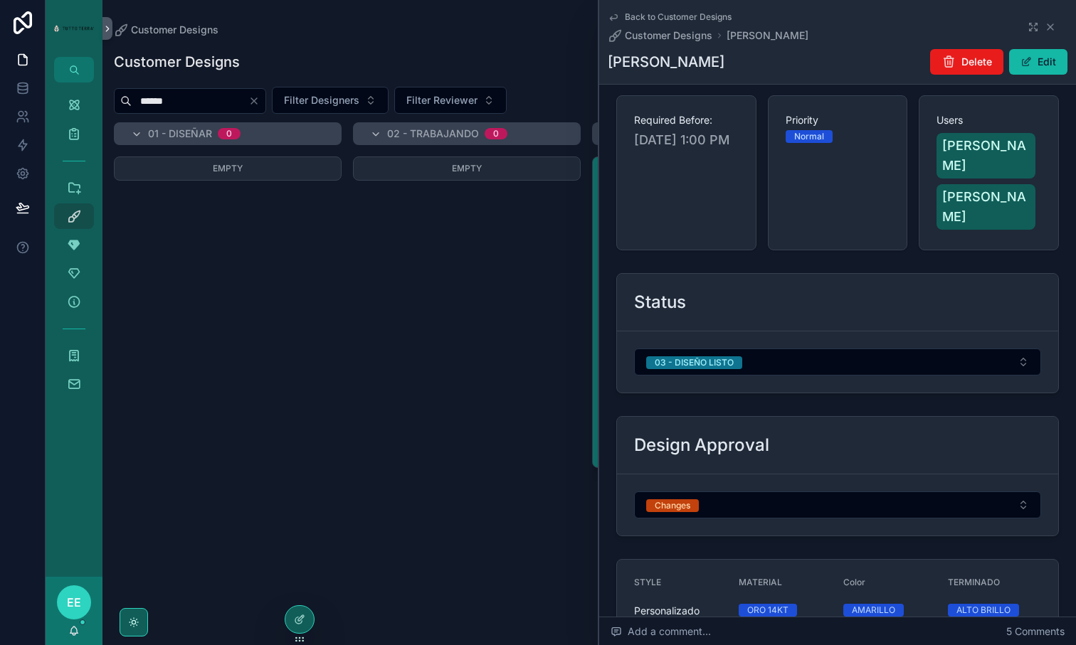
scroll to position [554, 0]
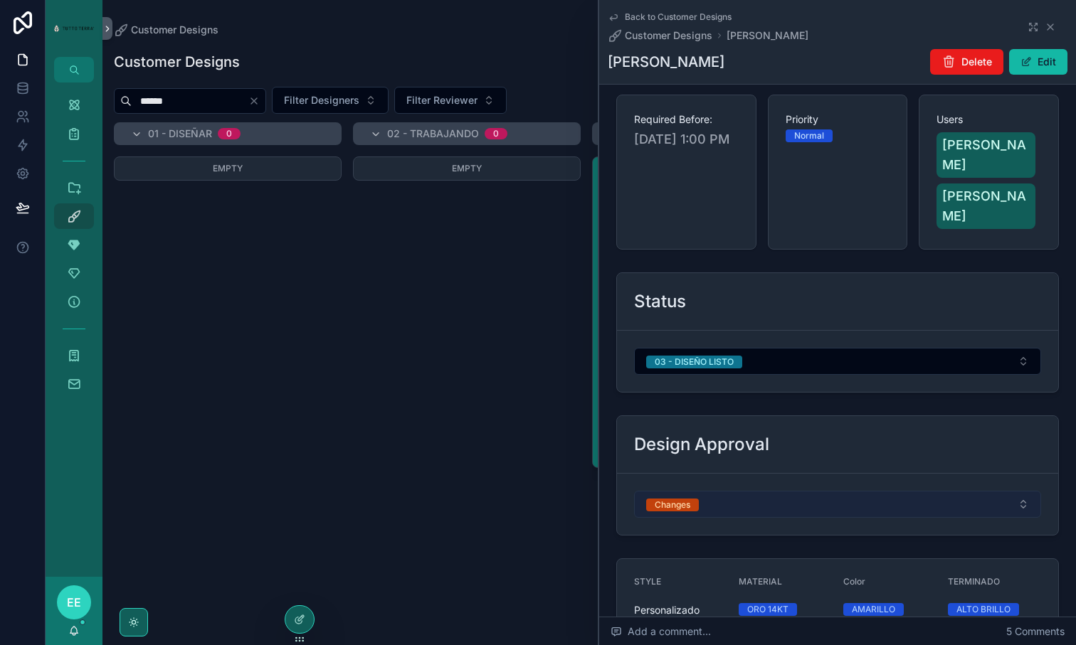
click at [737, 491] on button "Changes" at bounding box center [837, 504] width 407 height 27
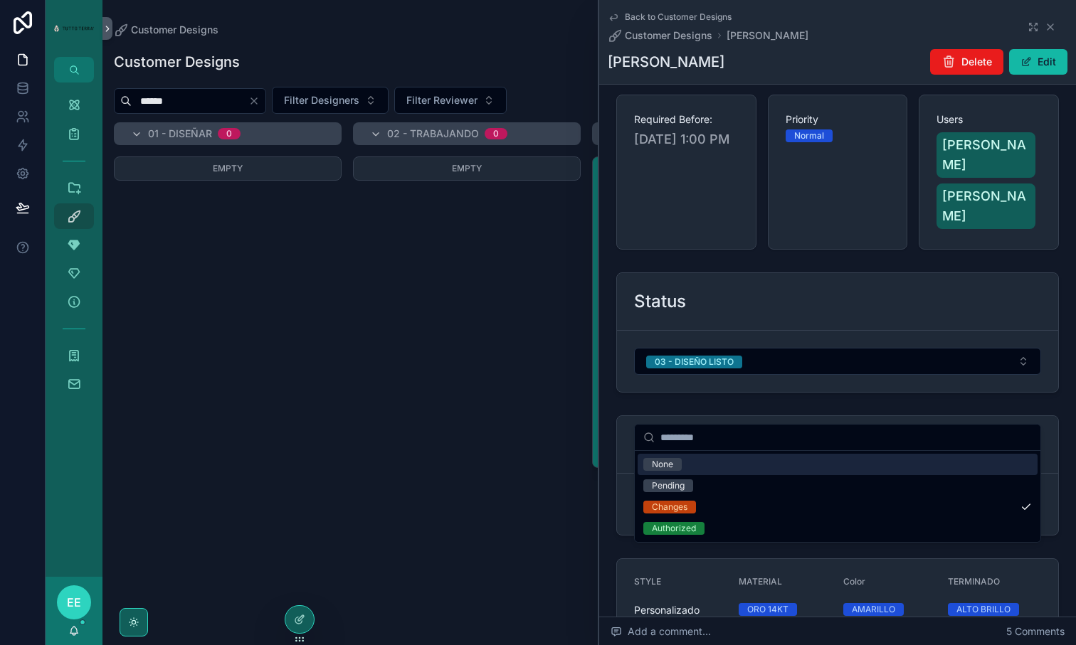
click at [676, 460] on span "None" at bounding box center [662, 464] width 38 height 13
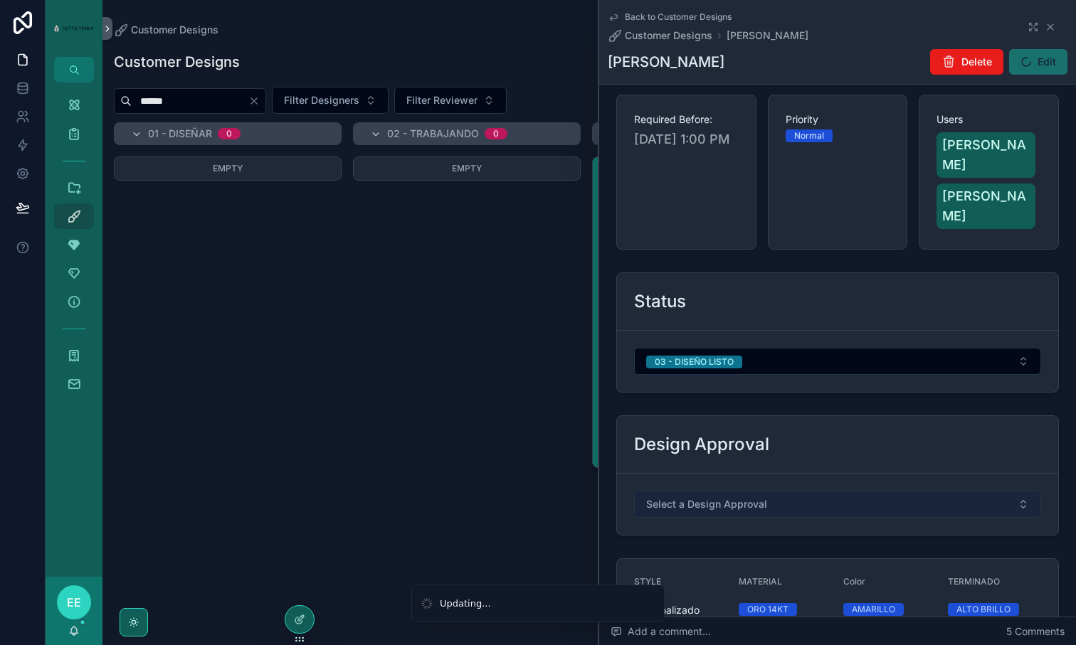
click at [718, 497] on span "Select a Design Approval" at bounding box center [706, 504] width 121 height 14
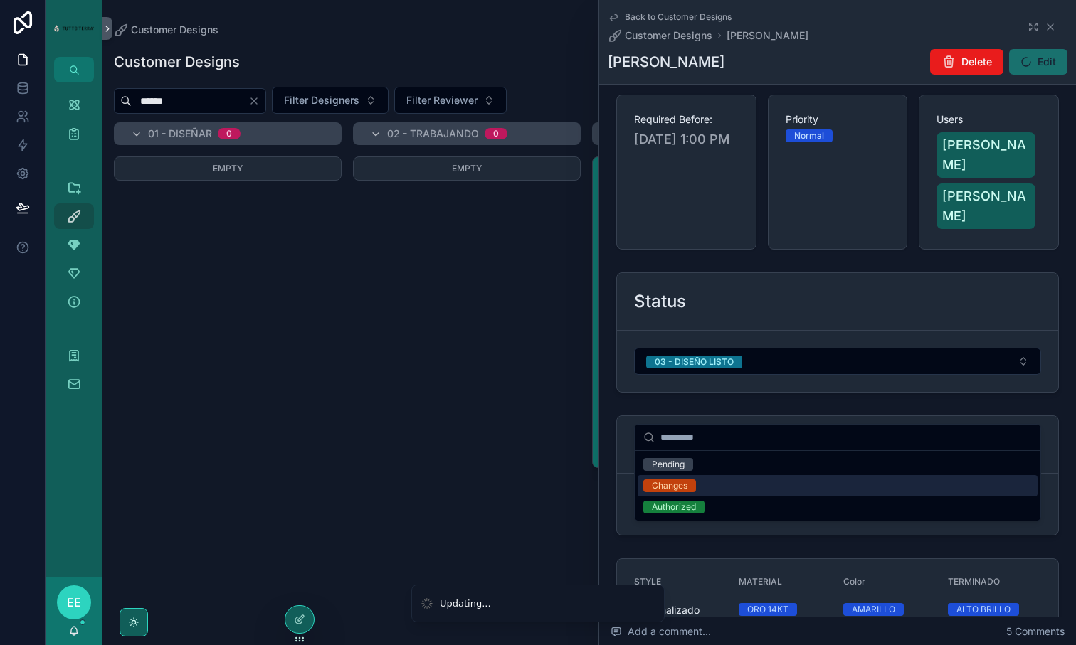
click at [690, 488] on span "Changes" at bounding box center [669, 485] width 53 height 13
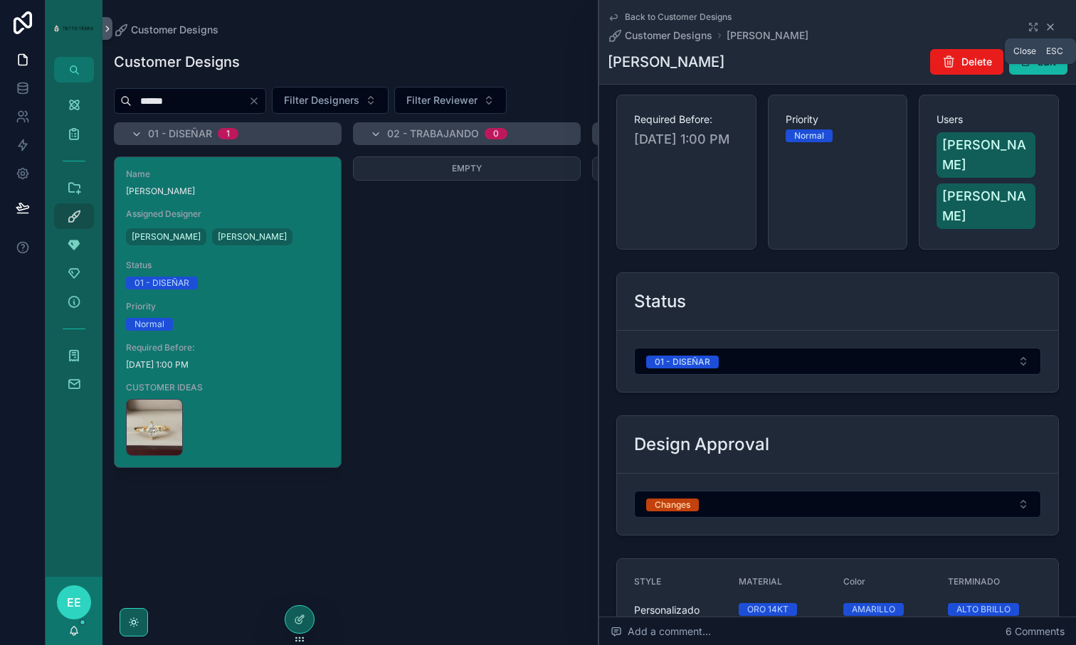
click at [1050, 30] on icon "scrollable content" at bounding box center [1049, 26] width 11 height 11
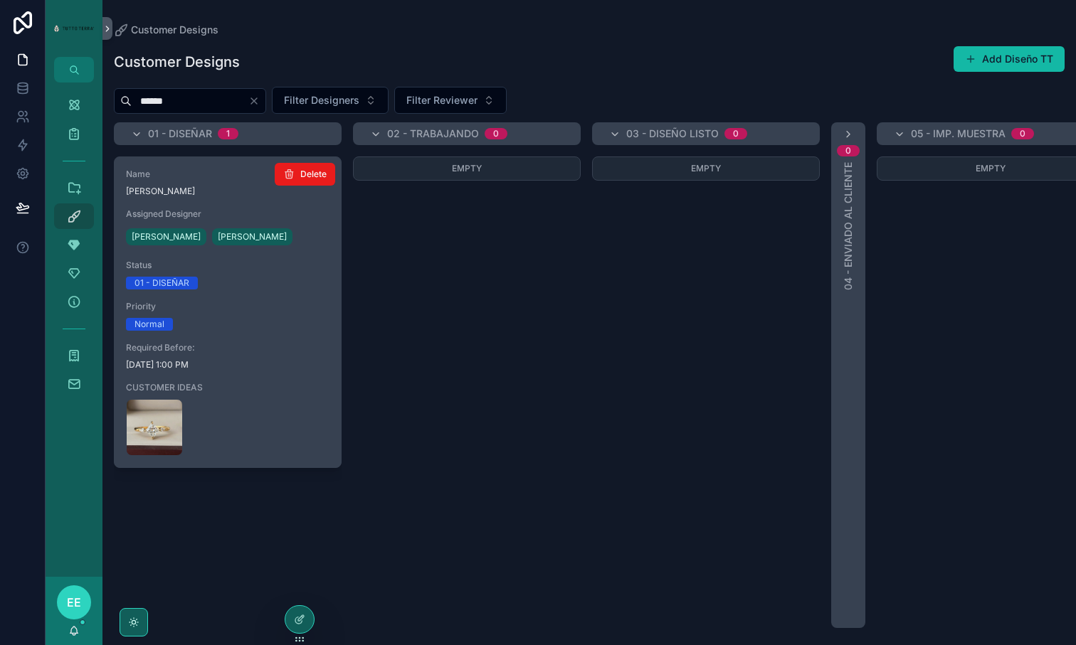
click at [225, 404] on div "CleanShot-2025-09-05-at-5-.54.17@2x .png" at bounding box center [227, 427] width 203 height 57
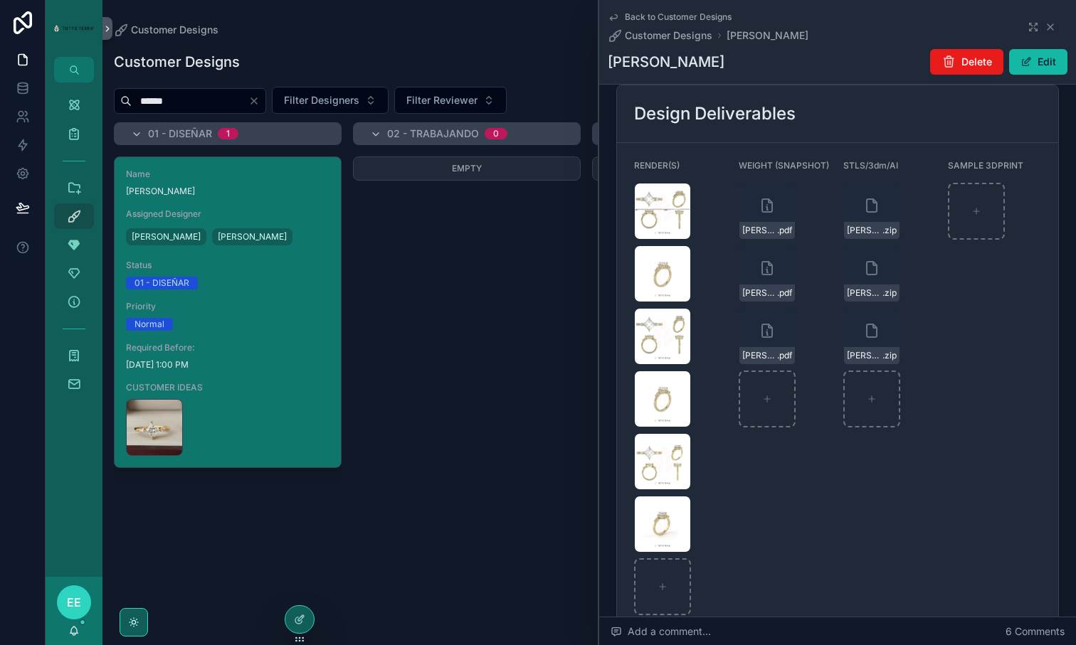
scroll to position [1961, 0]
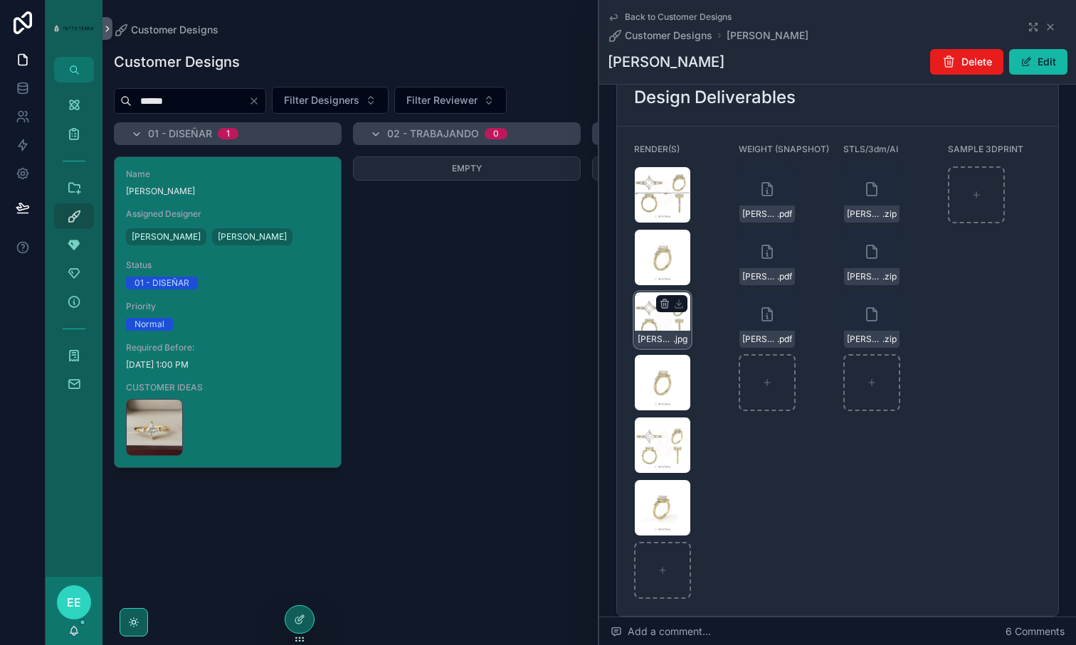
click at [649, 292] on div "[PERSON_NAME]-MQ-(1) .jpg" at bounding box center [662, 320] width 57 height 57
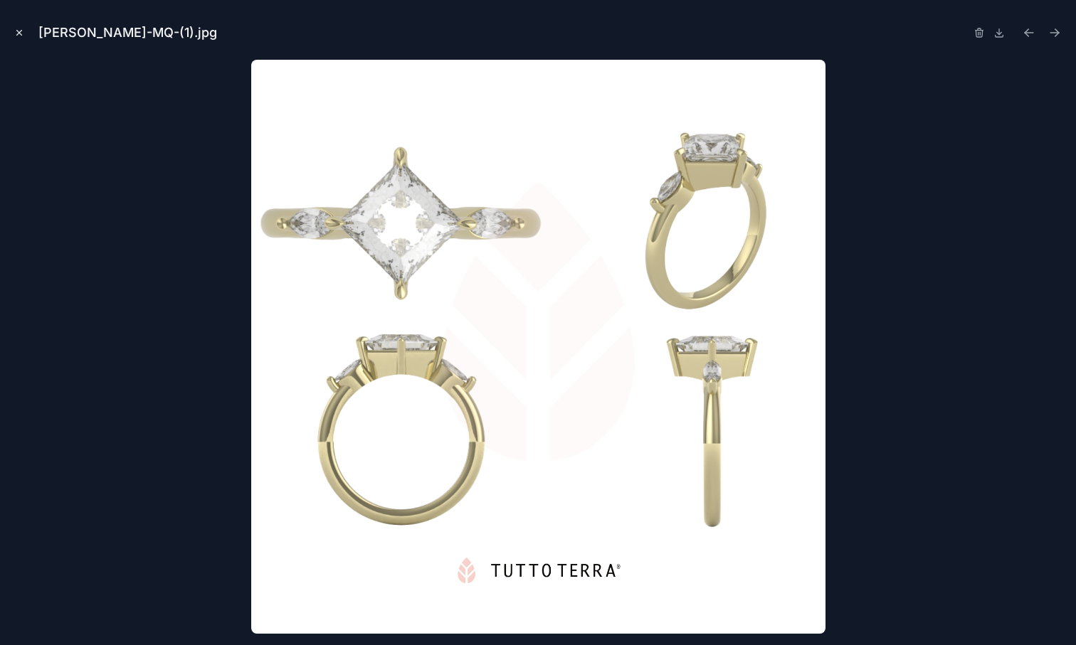
click at [17, 31] on icon "Close modal" at bounding box center [19, 33] width 10 height 10
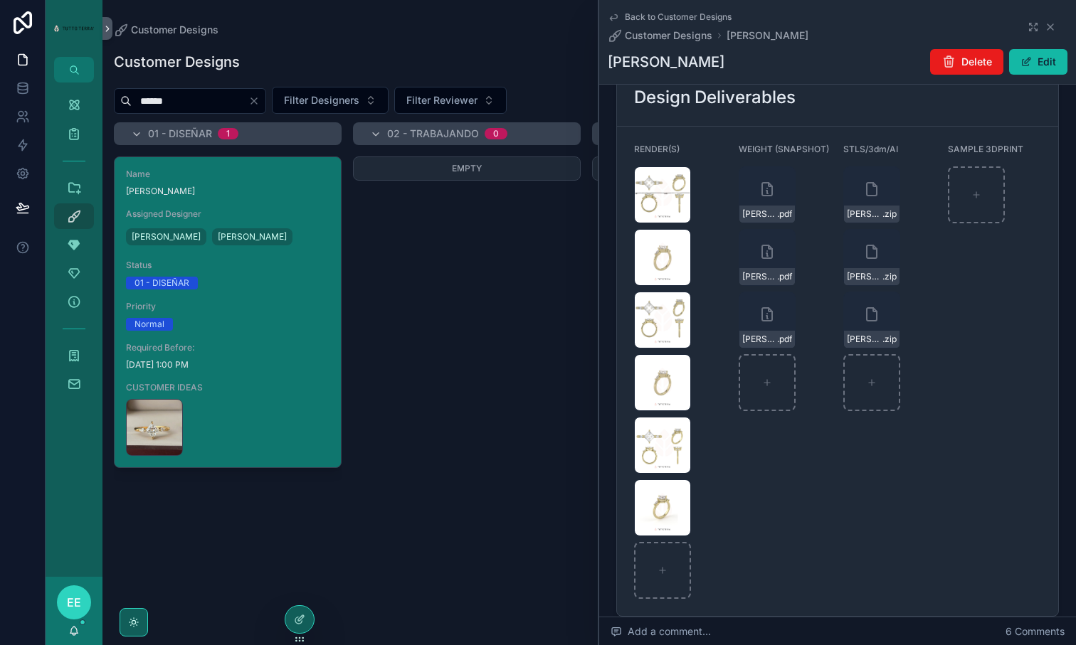
click at [491, 341] on div "Empty" at bounding box center [467, 392] width 228 height 472
click at [134, 620] on icon "scrollable content" at bounding box center [133, 622] width 11 height 11
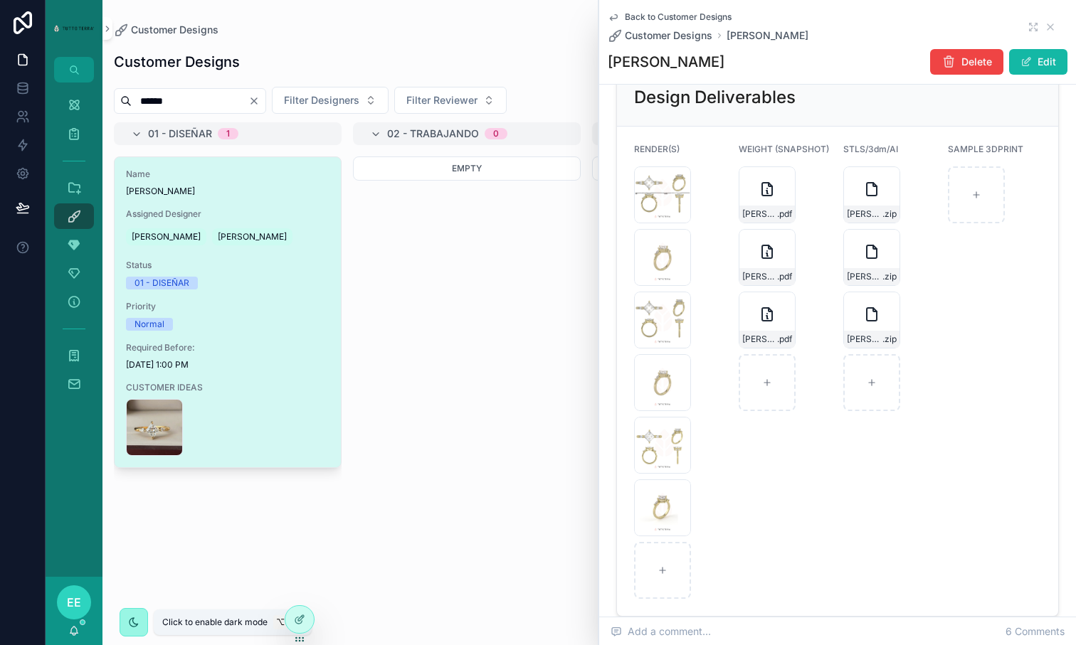
click at [134, 620] on icon "scrollable content" at bounding box center [133, 622] width 11 height 11
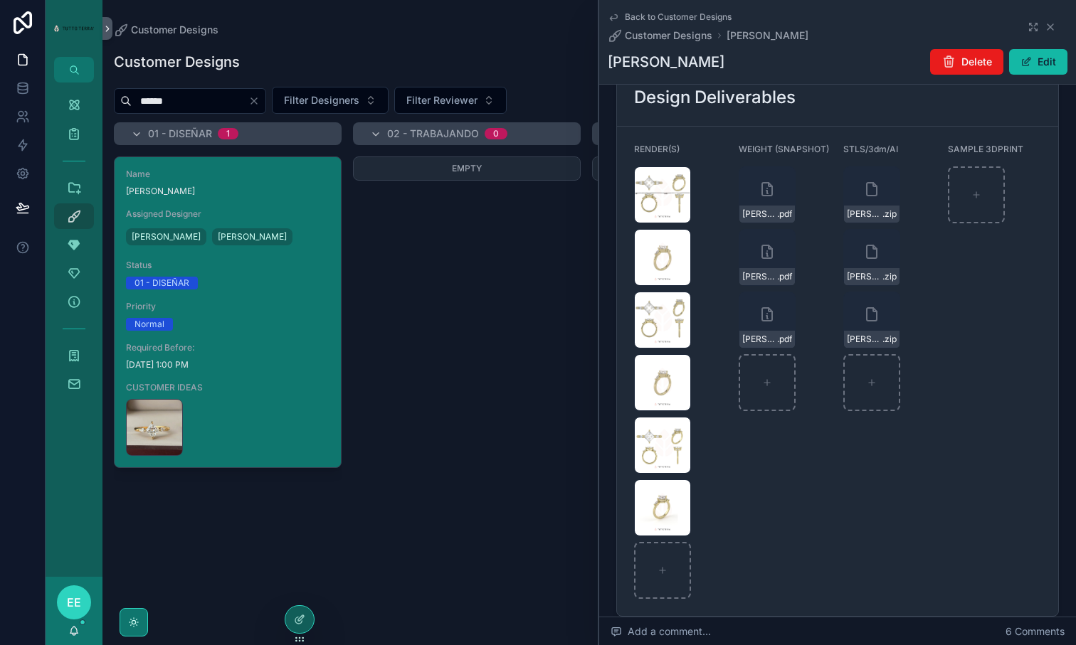
click at [75, 600] on span "EE" at bounding box center [74, 602] width 14 height 17
click at [206, 595] on div "Name [PERSON_NAME] Assigned Designer [PERSON_NAME] [PERSON_NAME] Status 01 - DI…" at bounding box center [228, 392] width 228 height 472
click at [1051, 28] on icon "scrollable content" at bounding box center [1050, 27] width 6 height 6
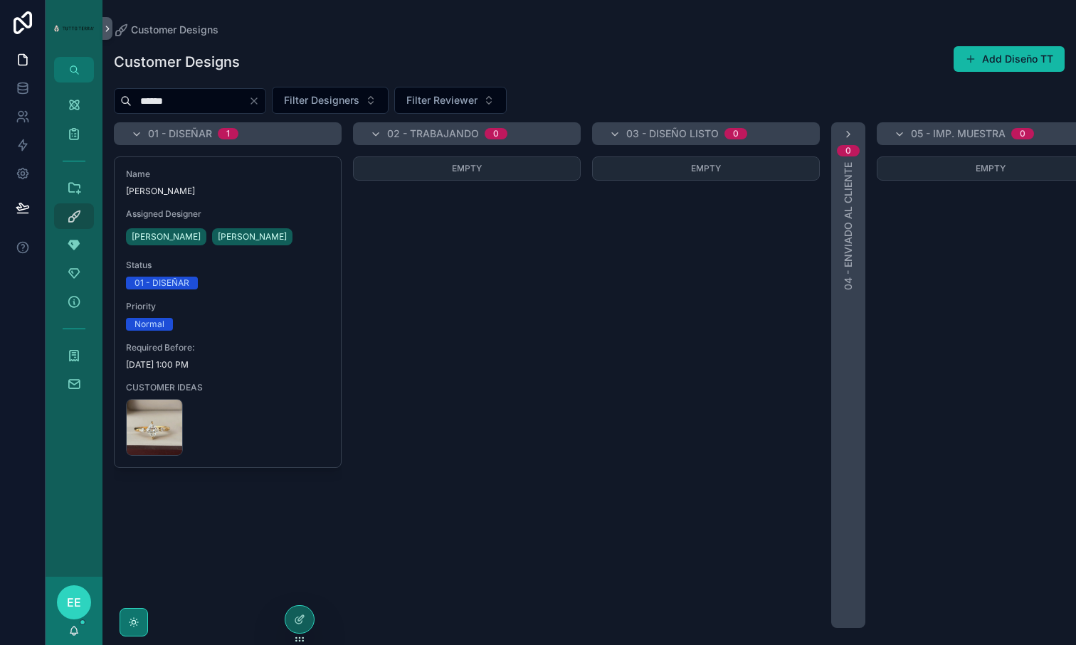
click at [417, 476] on div "Empty" at bounding box center [467, 392] width 228 height 472
click at [288, 620] on div at bounding box center [299, 619] width 28 height 27
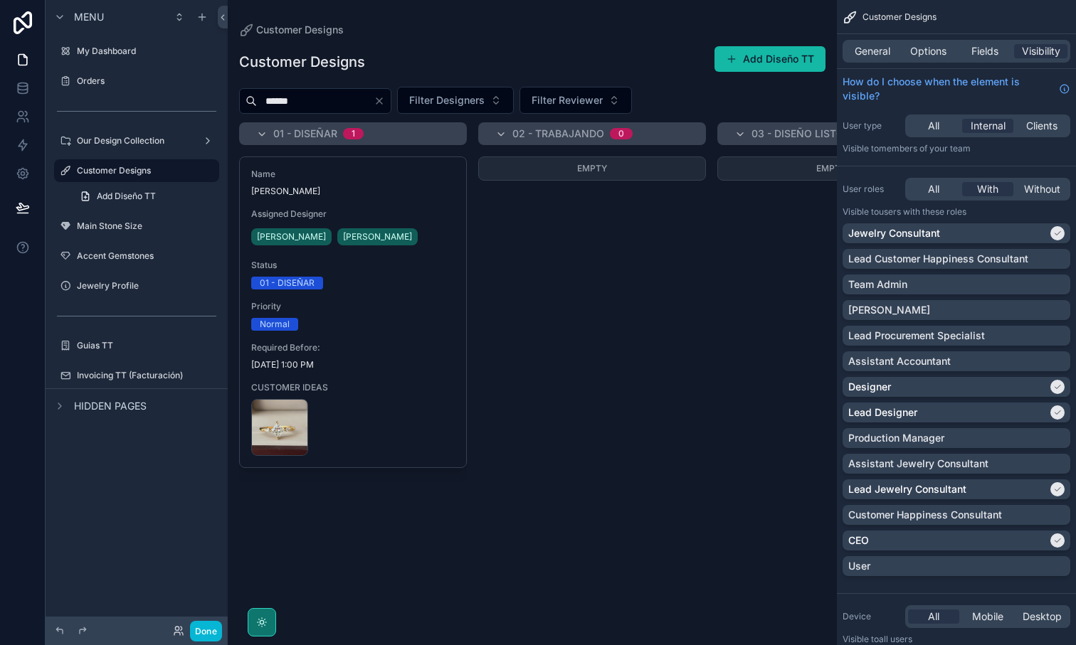
click at [595, 475] on div "scrollable content" at bounding box center [532, 322] width 609 height 645
click at [1066, 23] on div "Customer Designs" at bounding box center [956, 17] width 239 height 34
click at [603, 331] on div "Empty" at bounding box center [592, 392] width 228 height 472
click at [629, 497] on div "Empty" at bounding box center [592, 392] width 228 height 472
click at [550, 549] on div "Empty" at bounding box center [592, 392] width 228 height 472
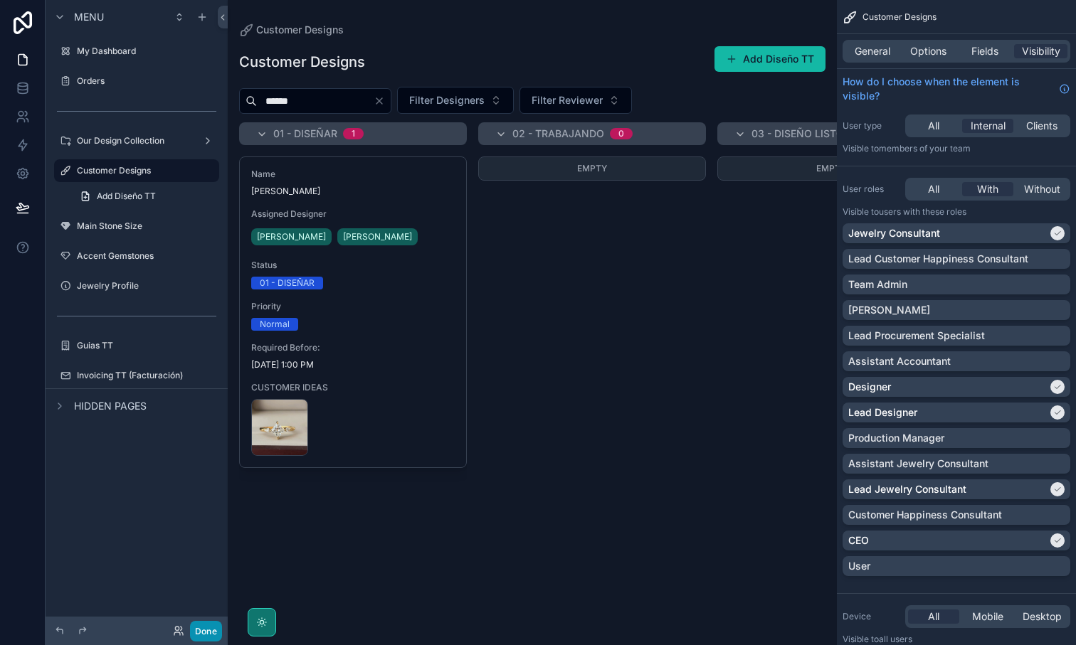
click at [213, 631] on button "Done" at bounding box center [206, 631] width 32 height 21
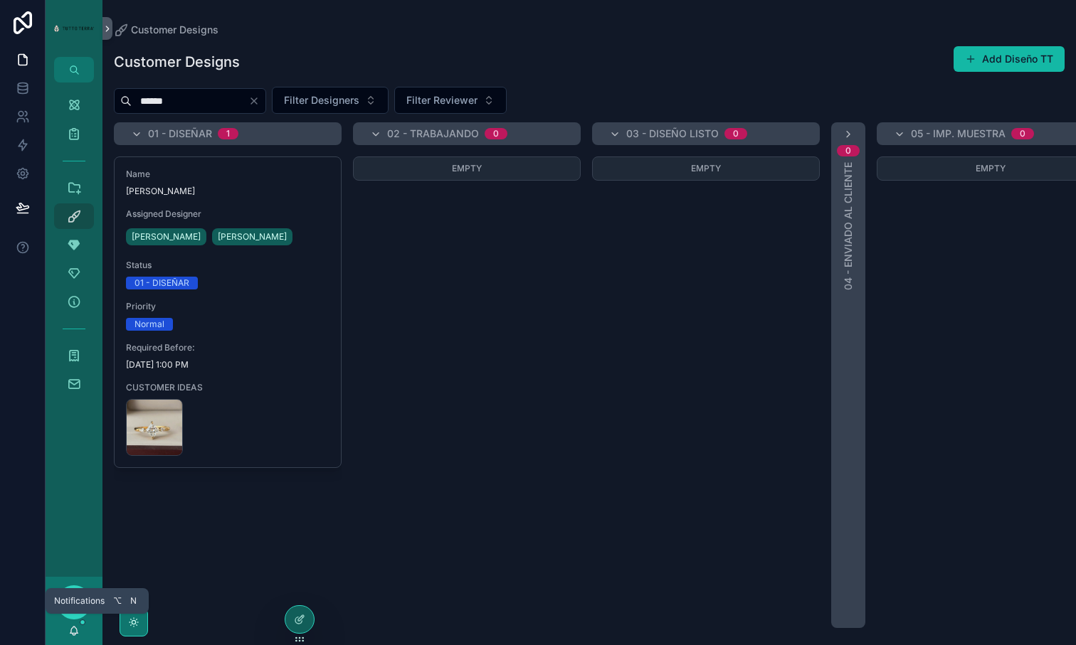
click at [77, 629] on icon "scrollable content" at bounding box center [73, 630] width 11 height 11
click at [501, 336] on div "Empty" at bounding box center [467, 392] width 228 height 472
